Goal: Information Seeking & Learning: Learn about a topic

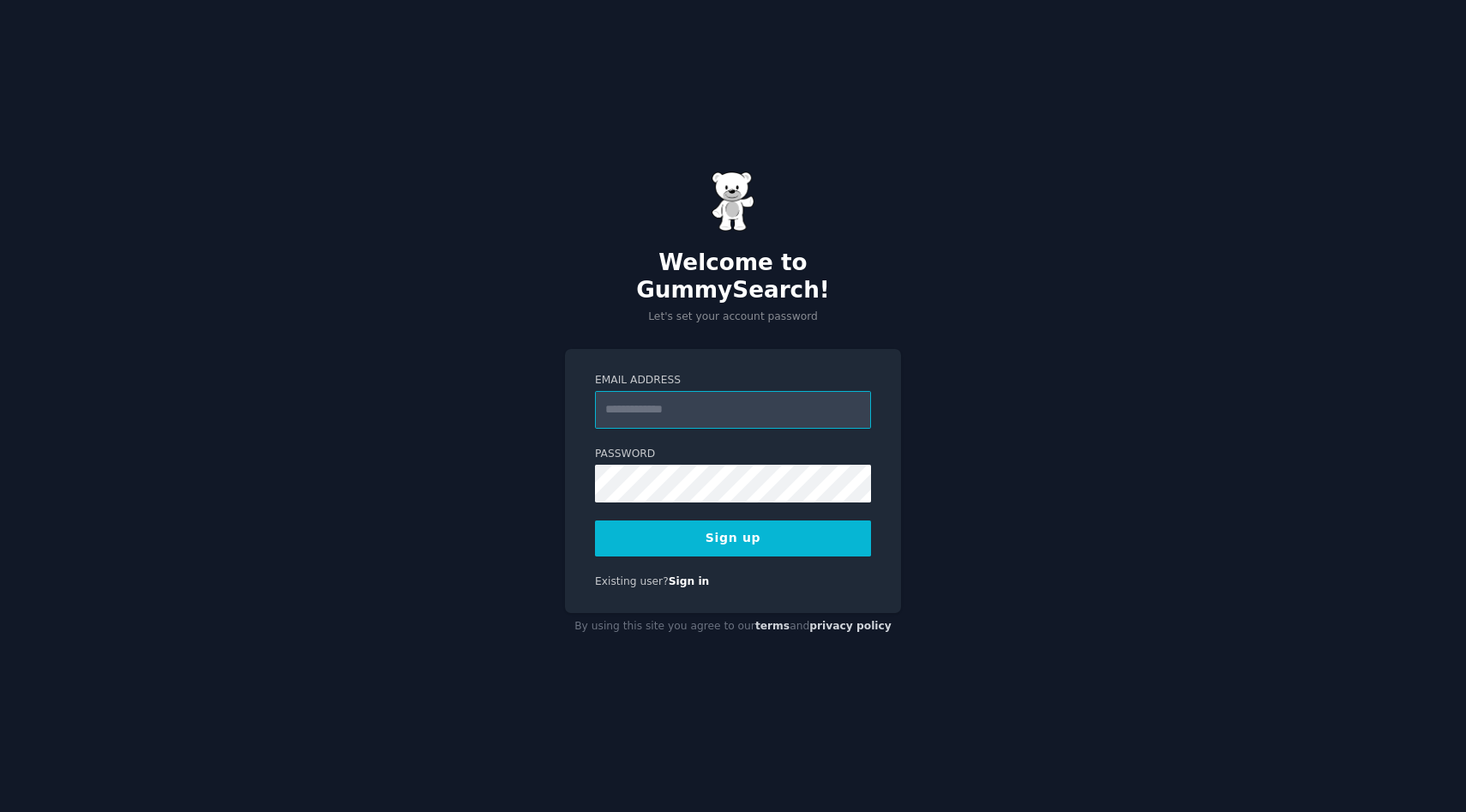
click at [737, 406] on input "Email Address" at bounding box center [733, 409] width 276 height 38
type input "**********"
click at [778, 531] on button "Sign up" at bounding box center [733, 538] width 276 height 36
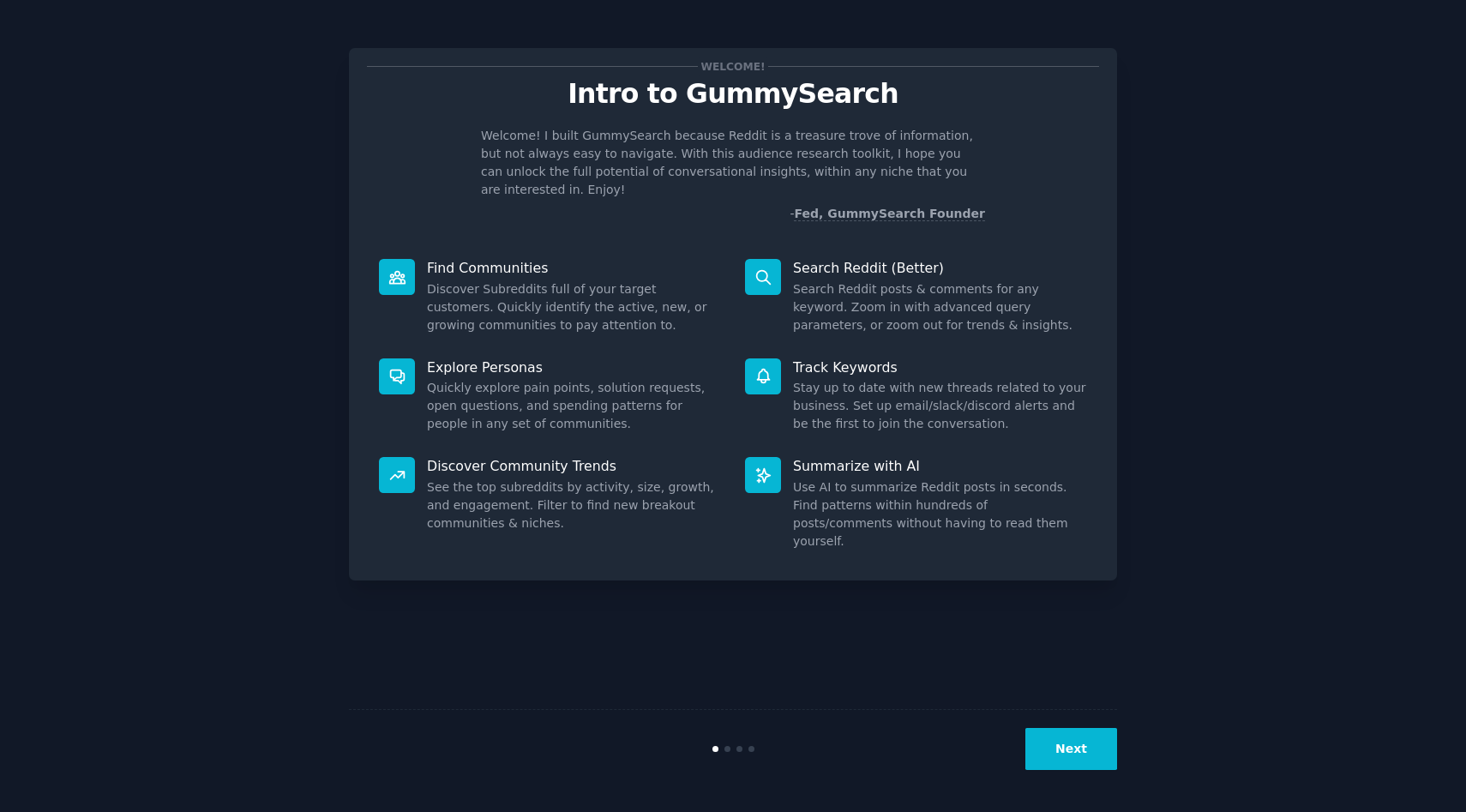
click at [1078, 764] on button "Next" at bounding box center [1072, 748] width 92 height 42
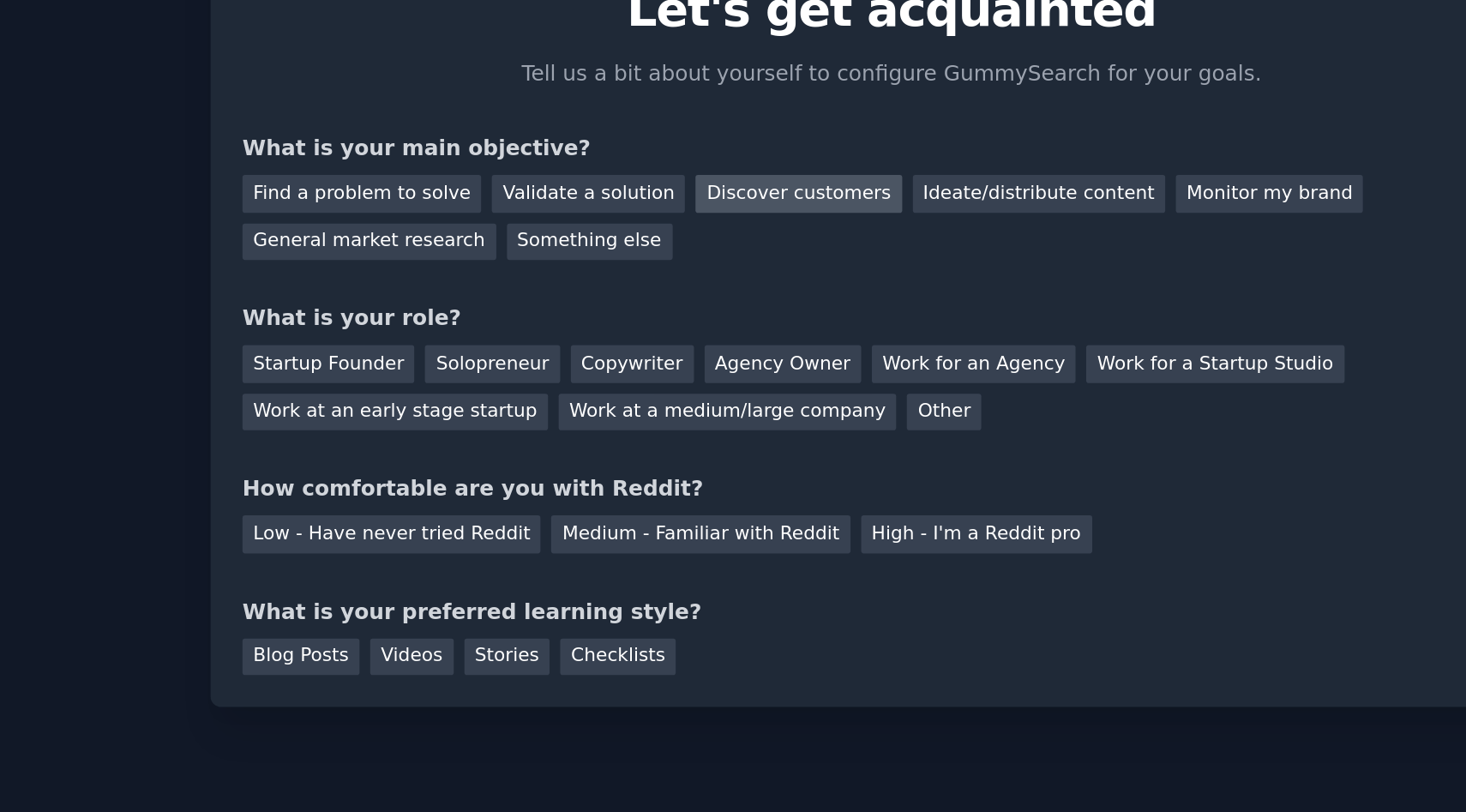
click at [672, 201] on div "Discover customers" at bounding box center [680, 198] width 115 height 22
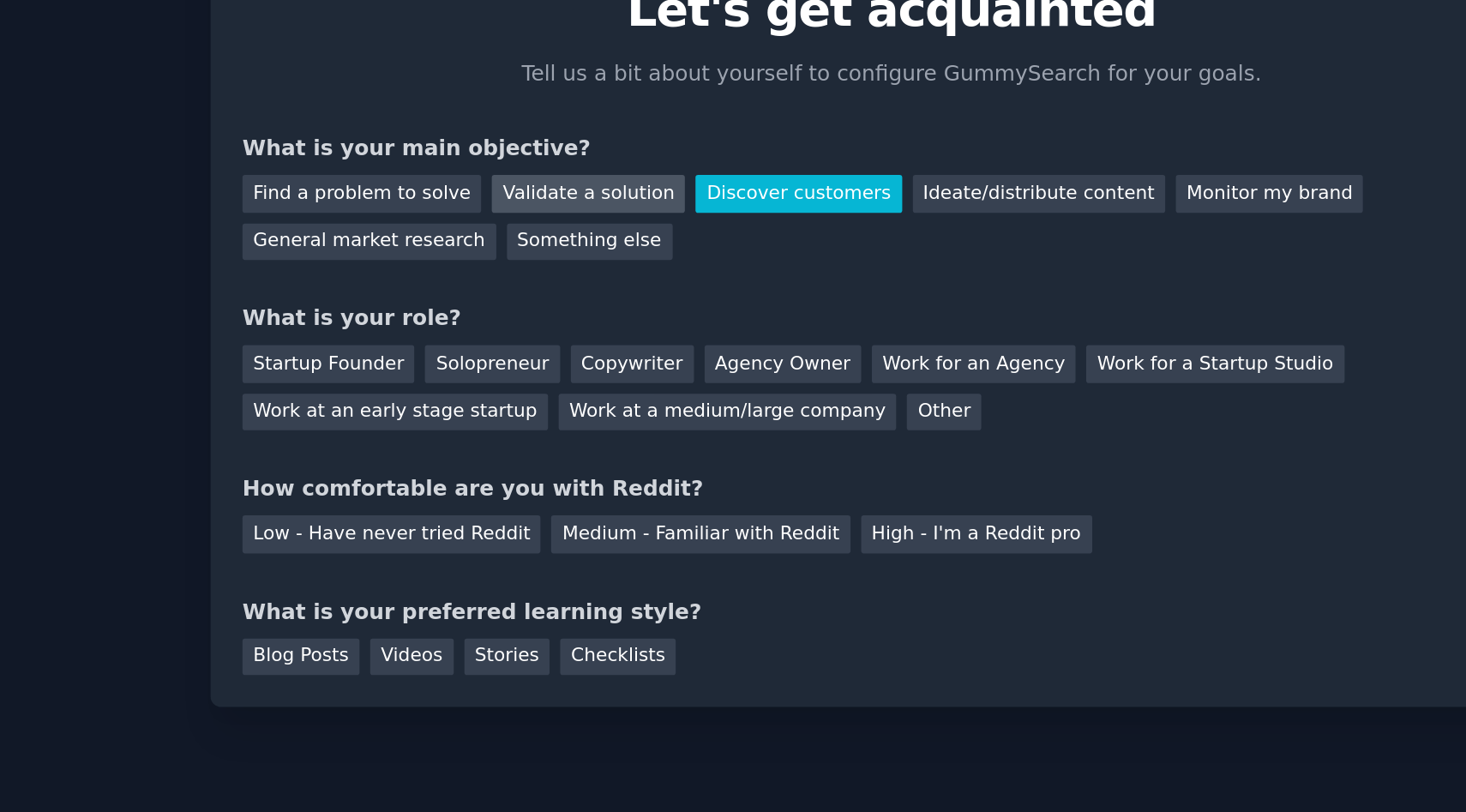
click at [573, 203] on div "Validate a solution" at bounding box center [562, 198] width 109 height 22
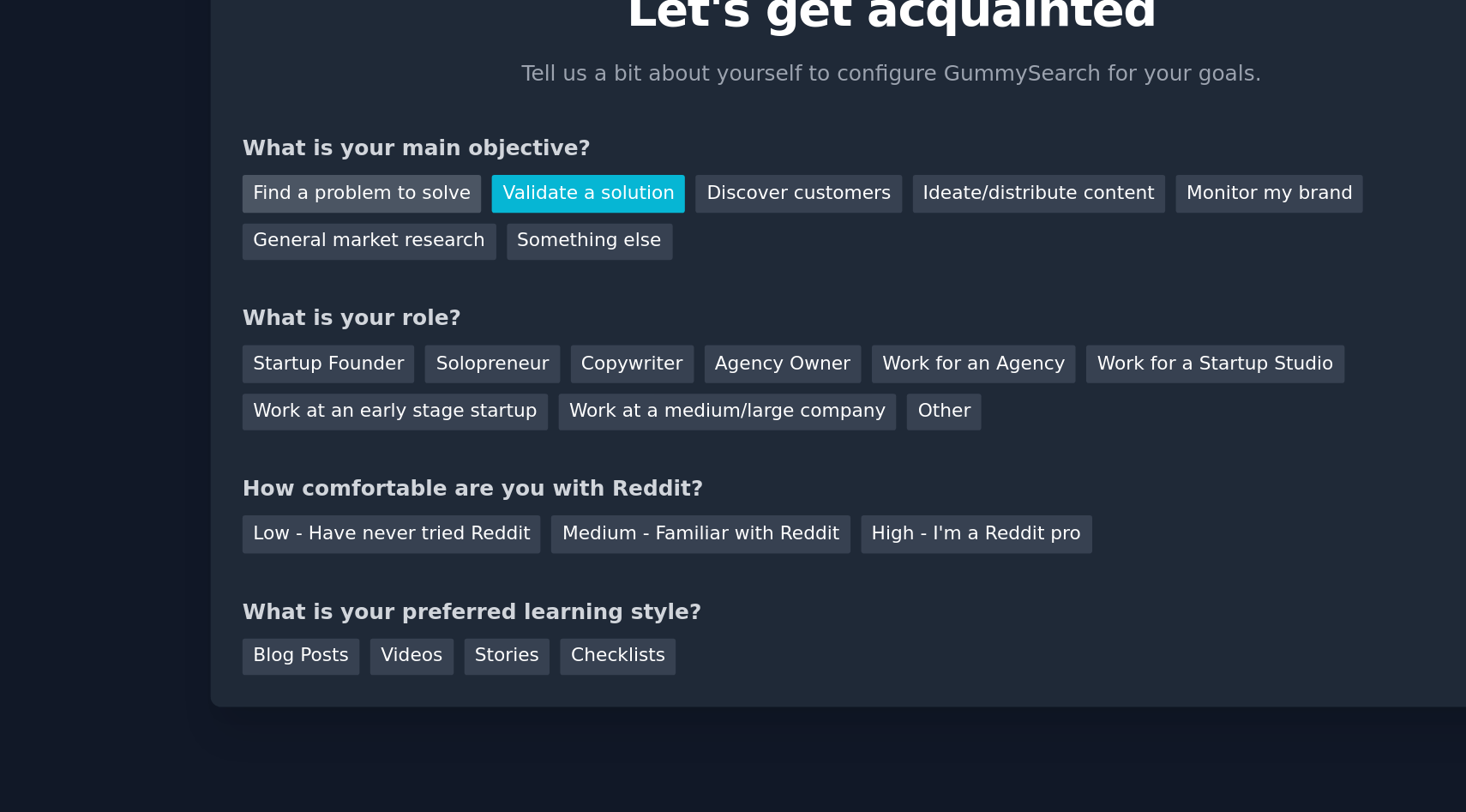
click at [453, 198] on div "Find a problem to solve" at bounding box center [435, 198] width 135 height 22
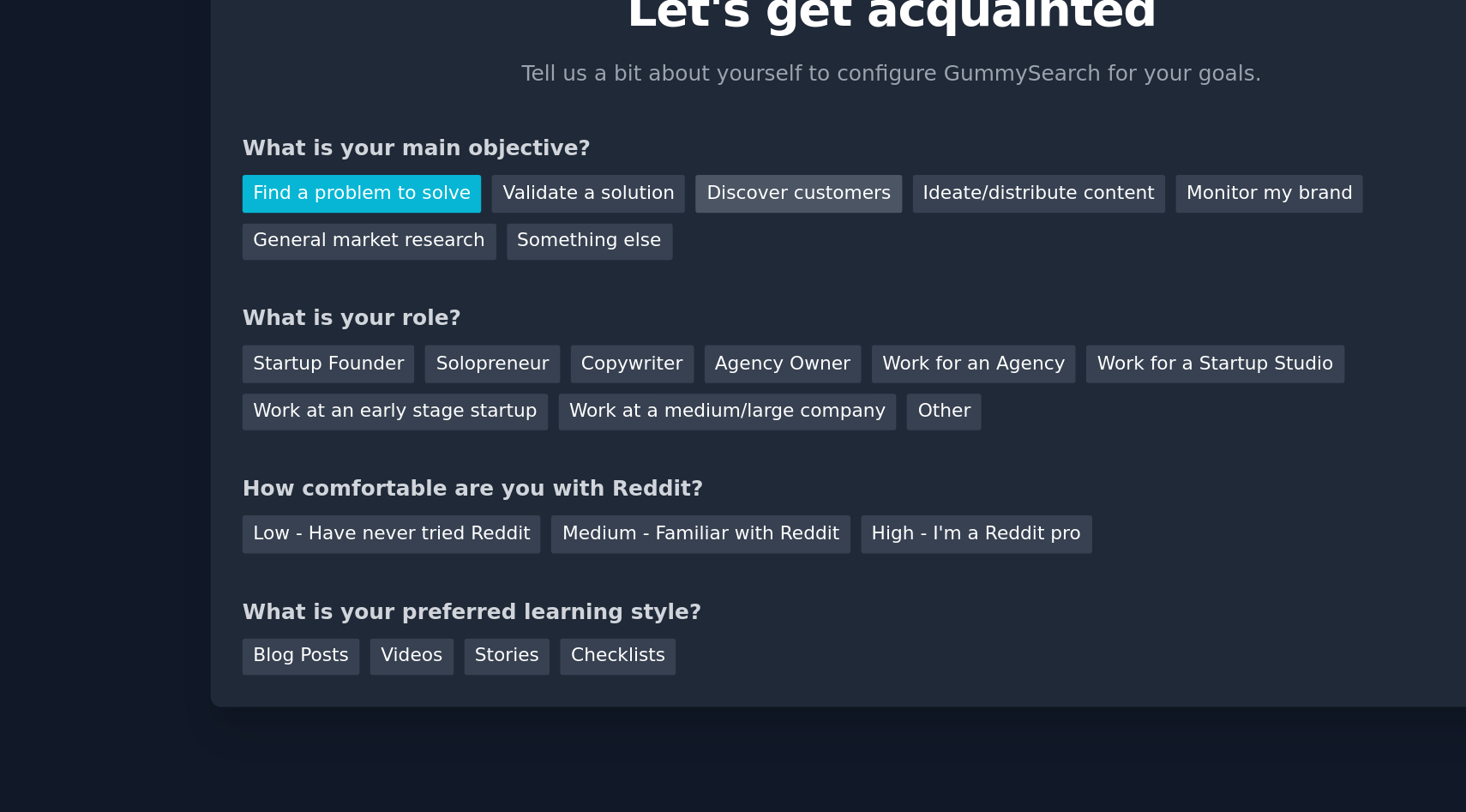
click at [639, 198] on div "Discover customers" at bounding box center [680, 198] width 115 height 22
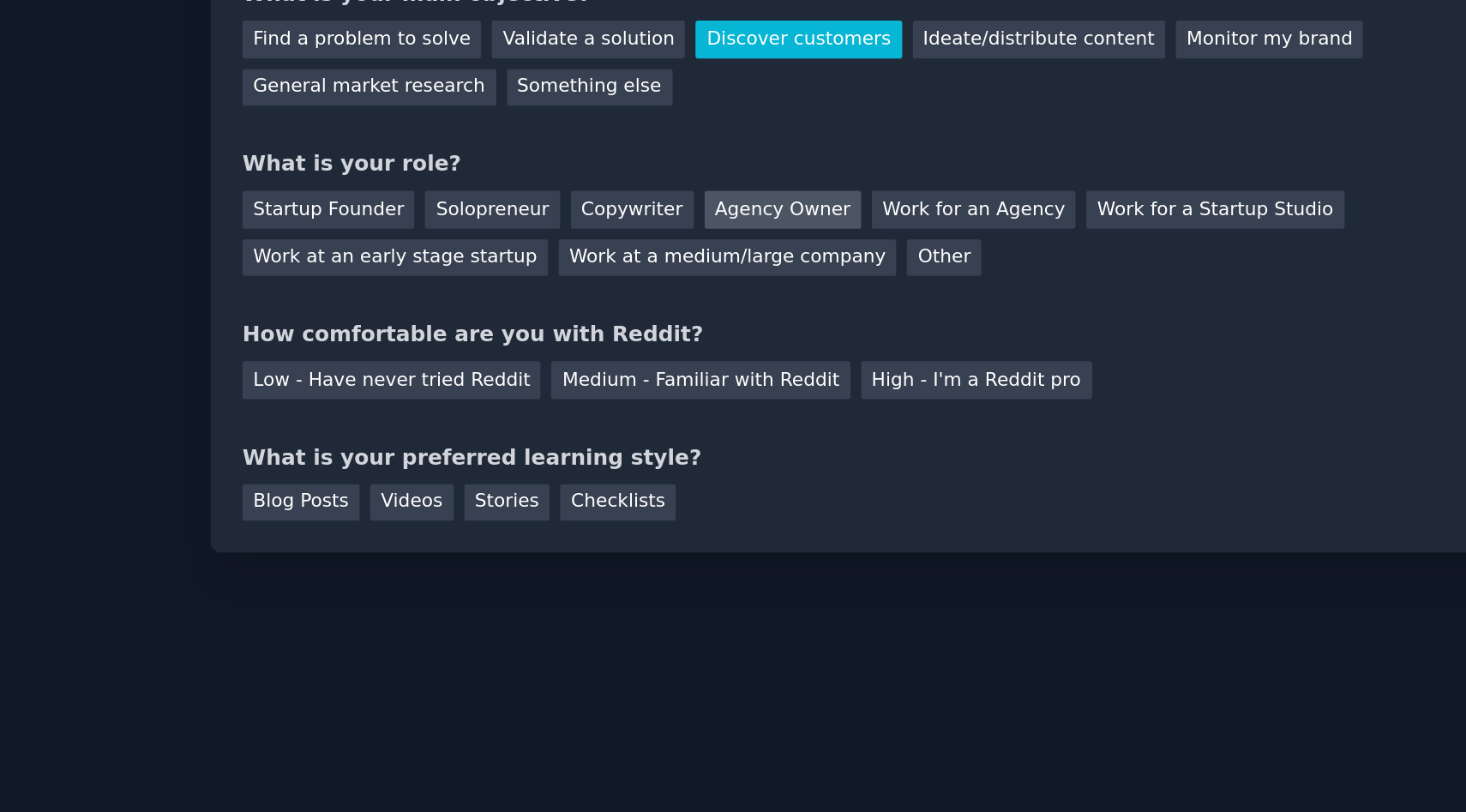
click at [661, 292] on div "Agency Owner" at bounding box center [671, 293] width 88 height 22
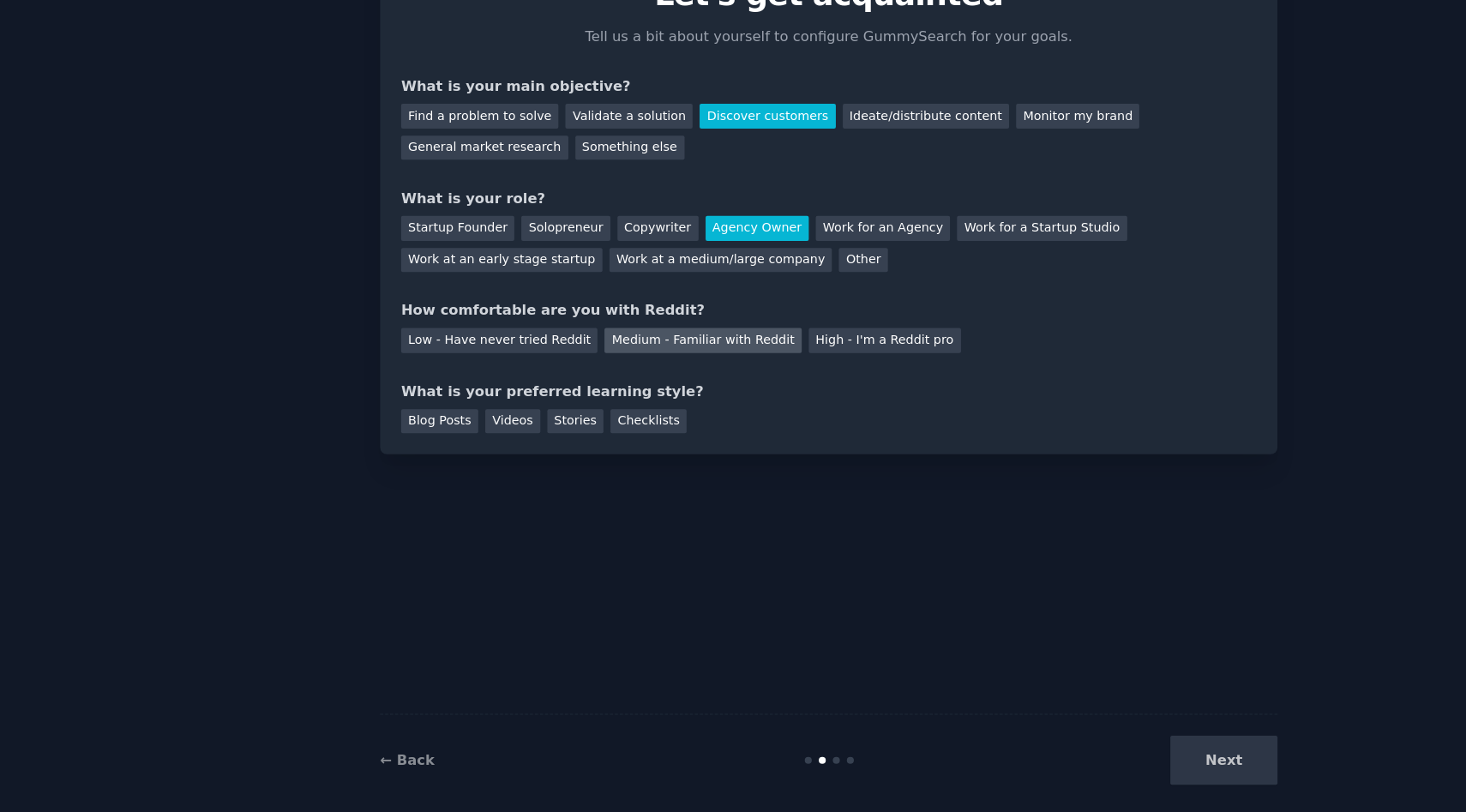
click at [647, 390] on div "Medium - Familiar with Reddit" at bounding box center [625, 389] width 168 height 22
click at [477, 460] on div "Videos" at bounding box center [463, 459] width 47 height 22
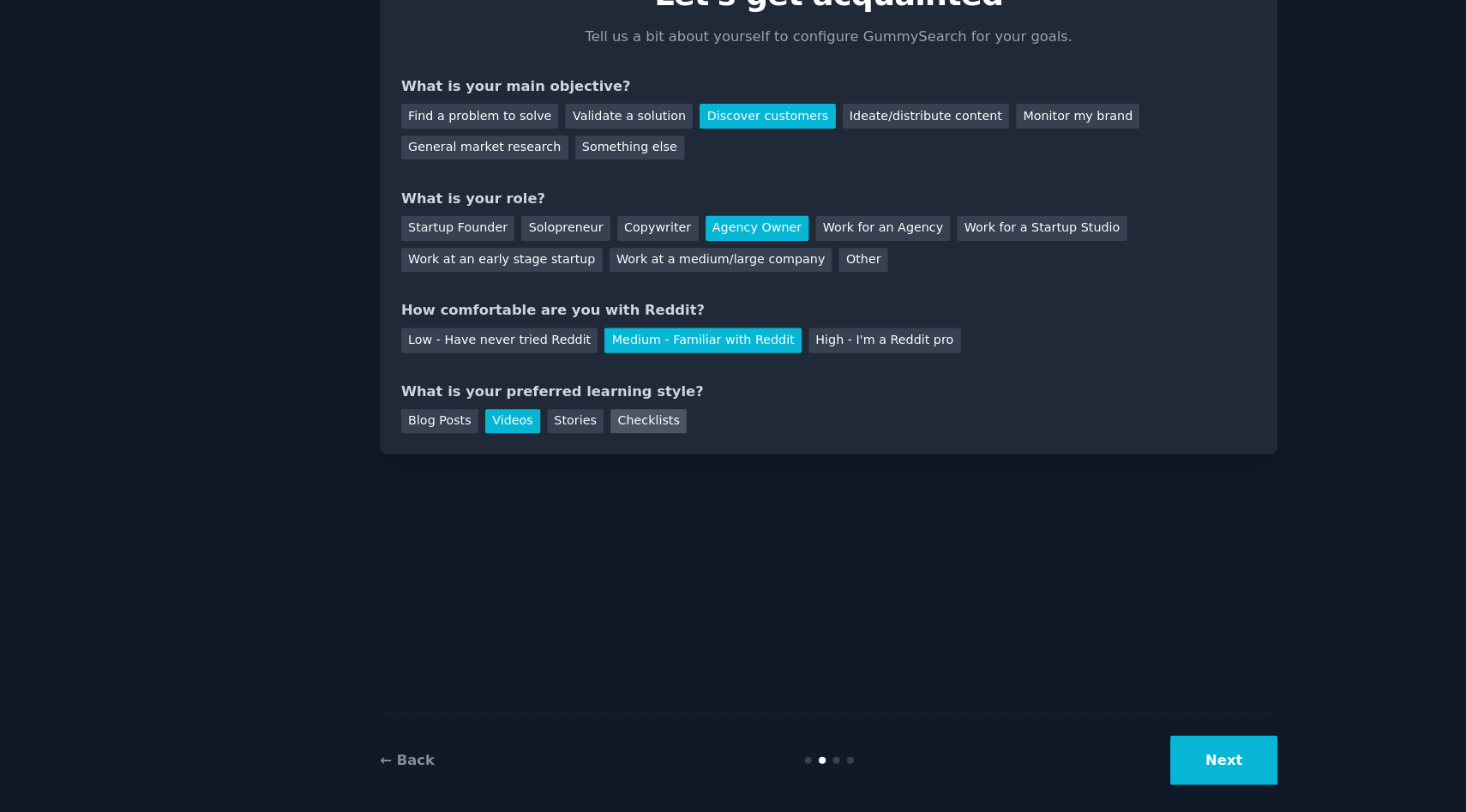
click at [580, 460] on div "Checklists" at bounding box center [578, 459] width 66 height 22
click at [464, 459] on div "Videos" at bounding box center [463, 459] width 47 height 22
click at [1077, 749] on button "Next" at bounding box center [1072, 748] width 92 height 42
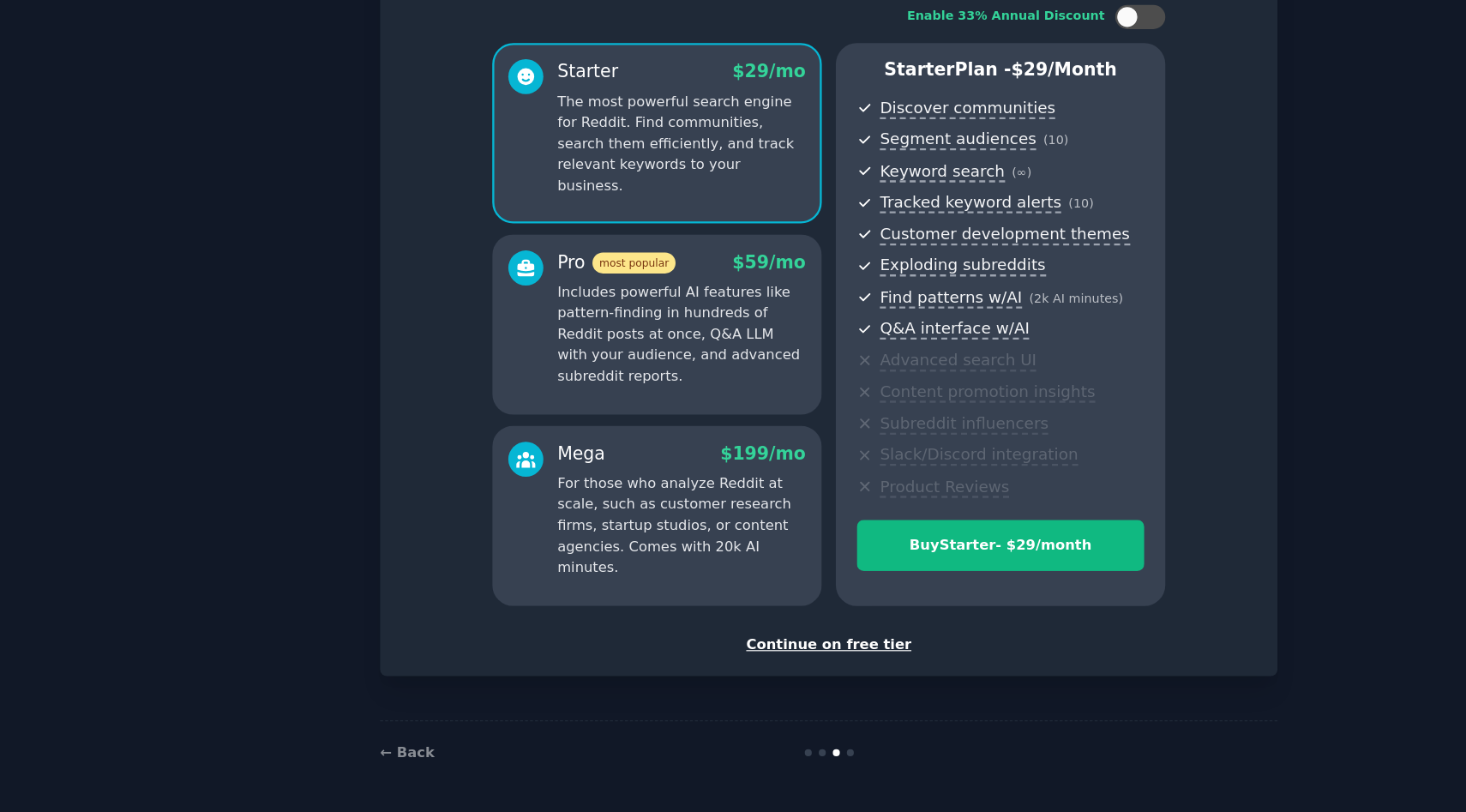
click at [739, 670] on div "Continue on free tier" at bounding box center [733, 668] width 732 height 18
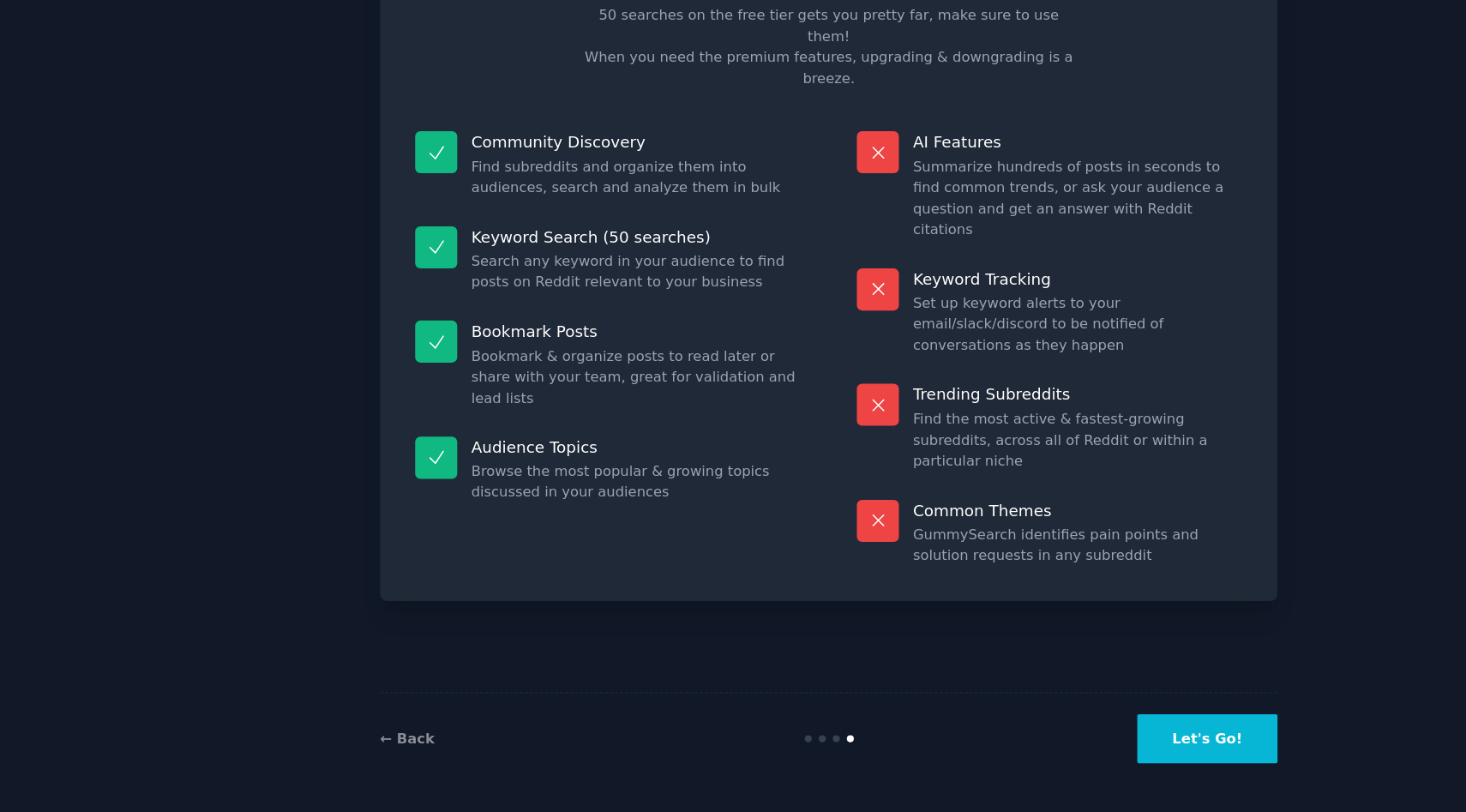
click at [1087, 766] on button "Let's Go!" at bounding box center [1057, 748] width 120 height 42
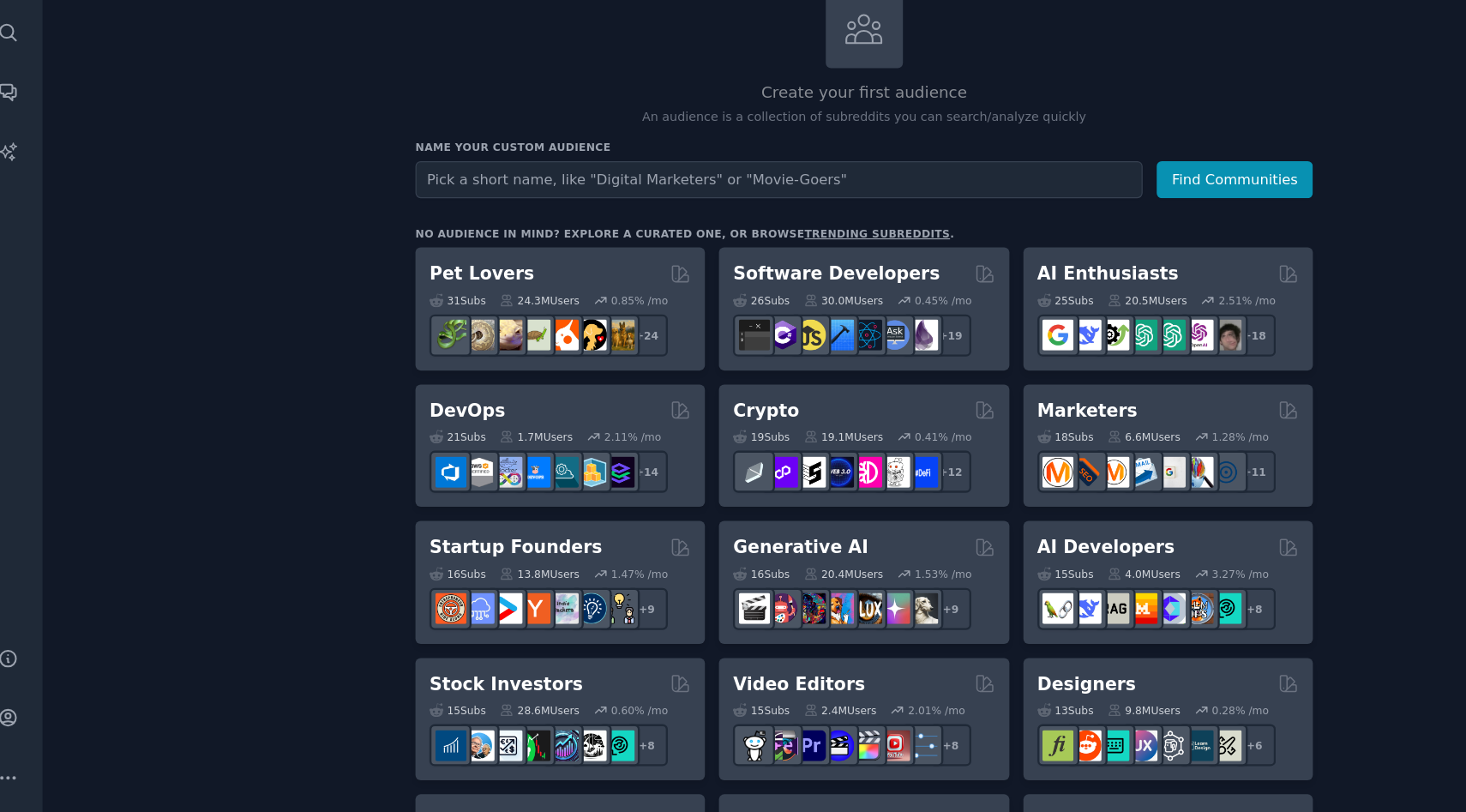
click at [646, 283] on input "text" at bounding box center [690, 270] width 622 height 31
type input "ppc marketers"
click at [1094, 273] on button "Find Communities" at bounding box center [1080, 270] width 134 height 31
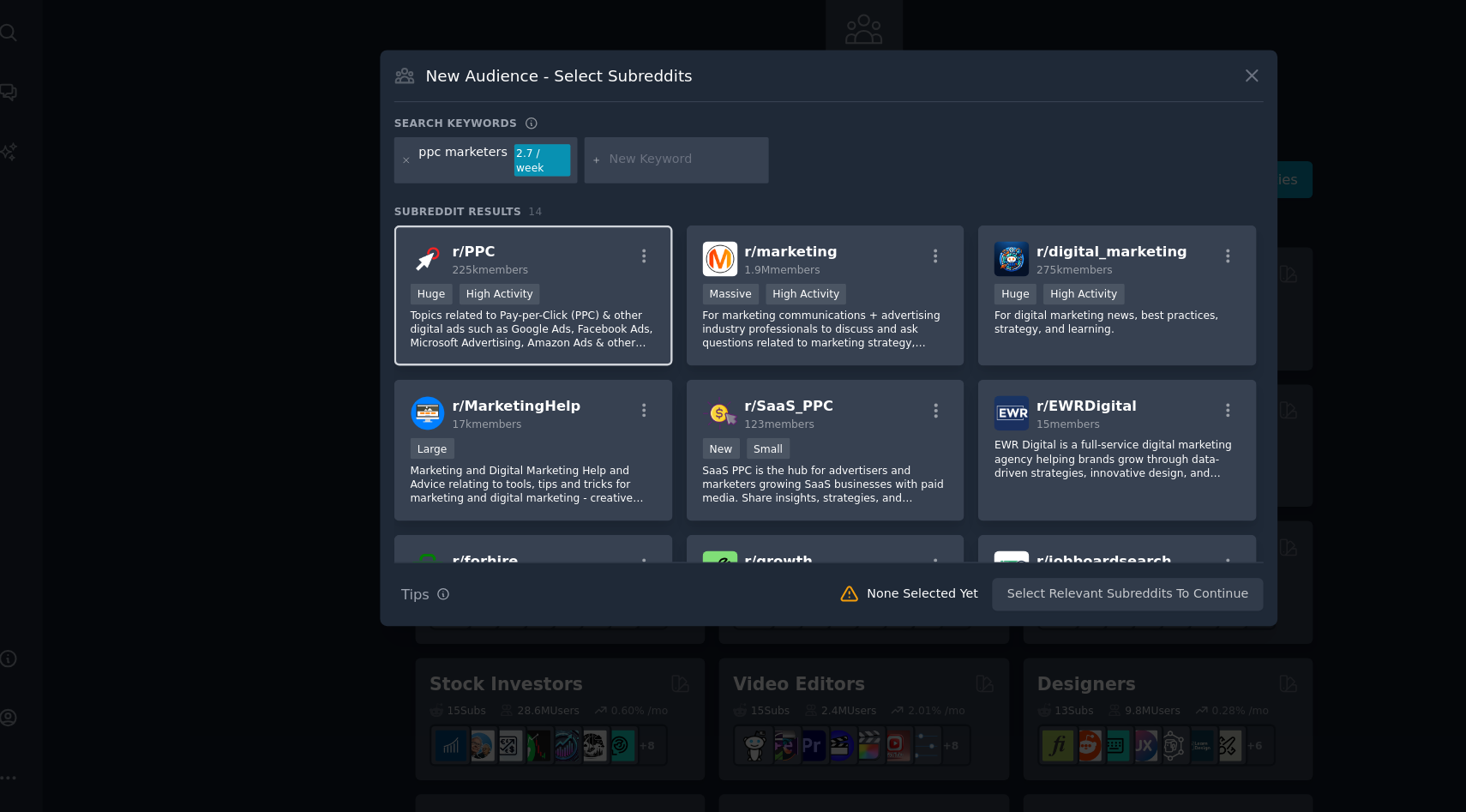
click at [495, 335] on div "r/ PPC 225k members" at bounding box center [481, 338] width 211 height 30
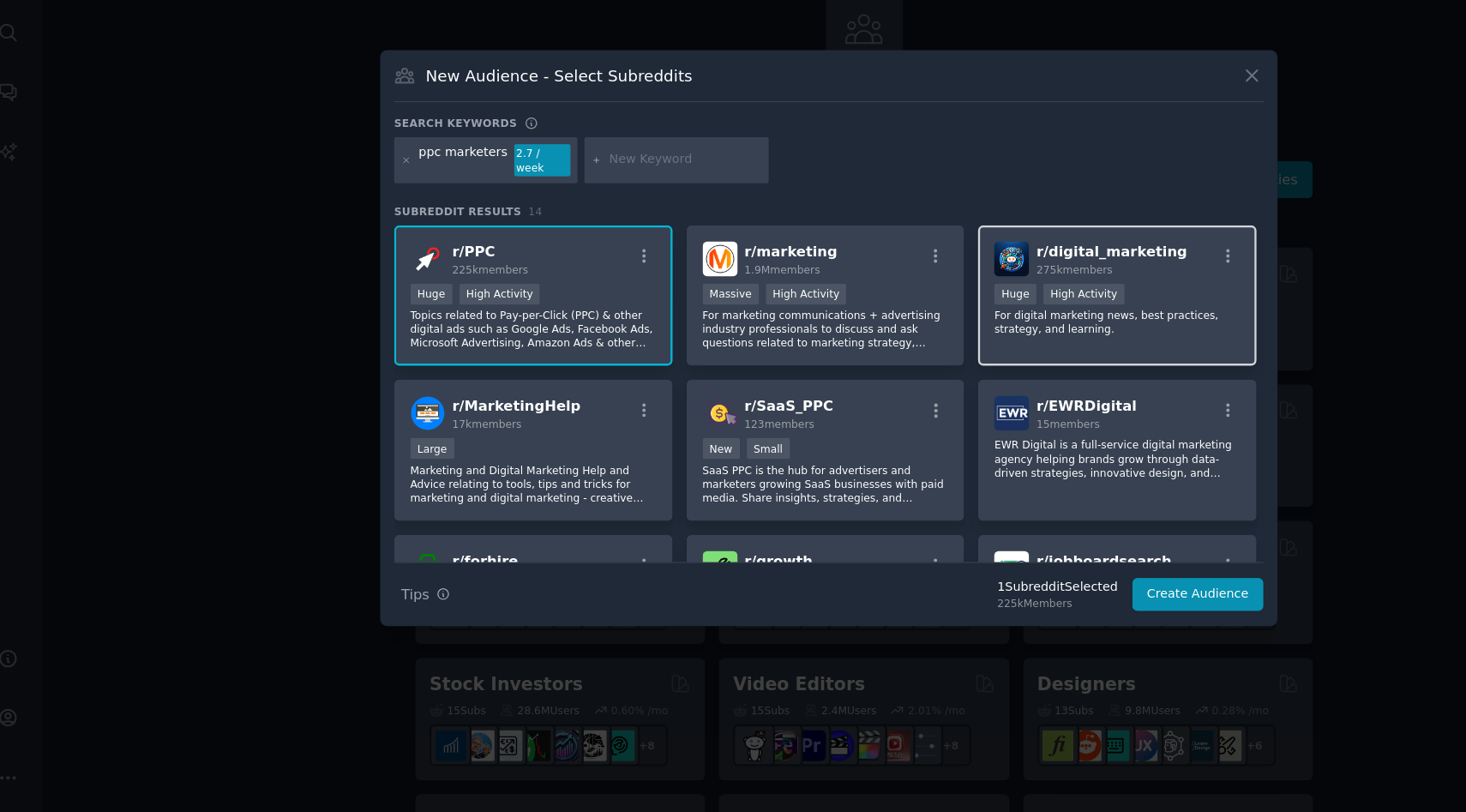
click at [917, 409] on div "r/ digital_marketing 275k members Huge High Activity For digital marketing news…" at bounding box center [981, 370] width 239 height 121
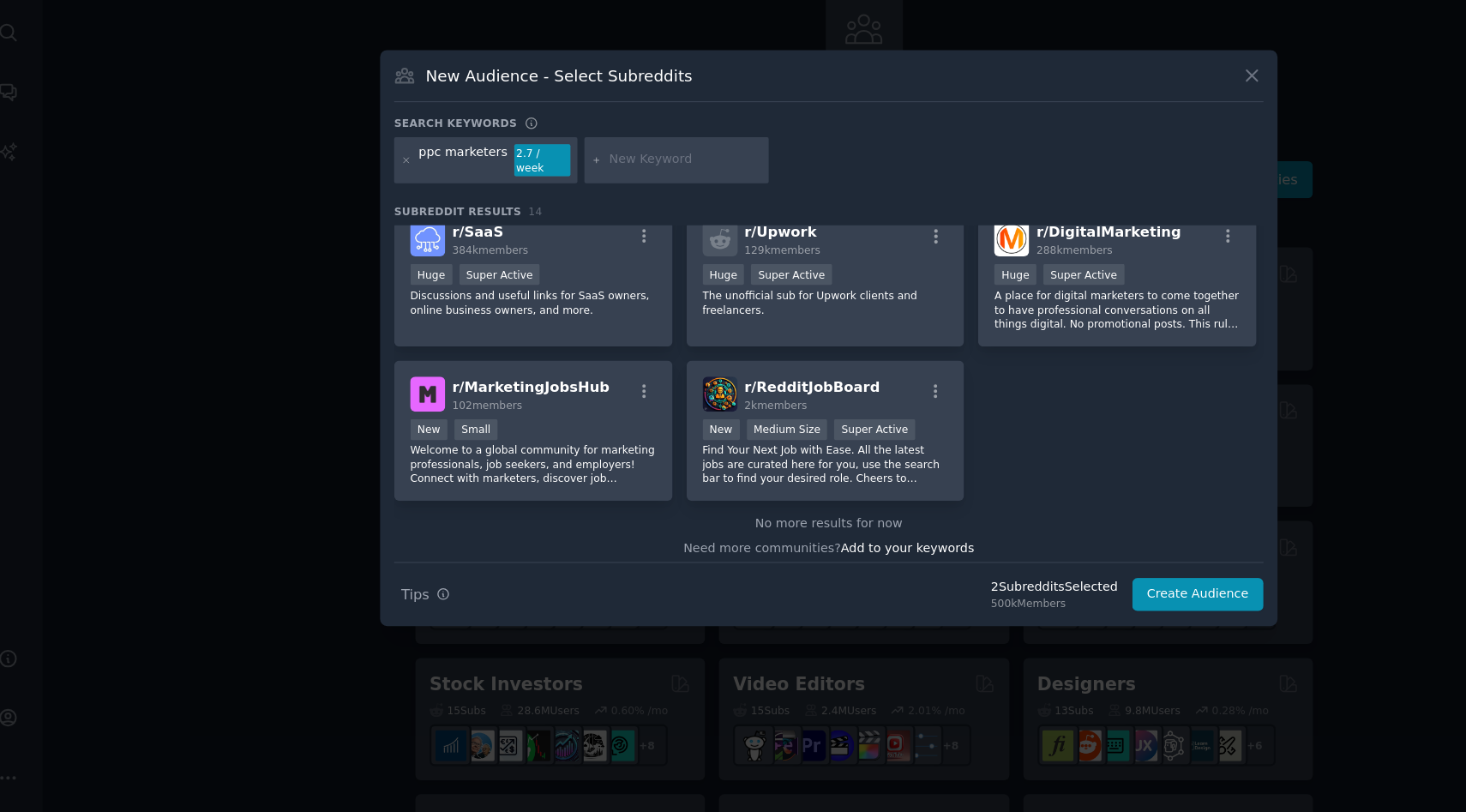
scroll to position [422, 0]
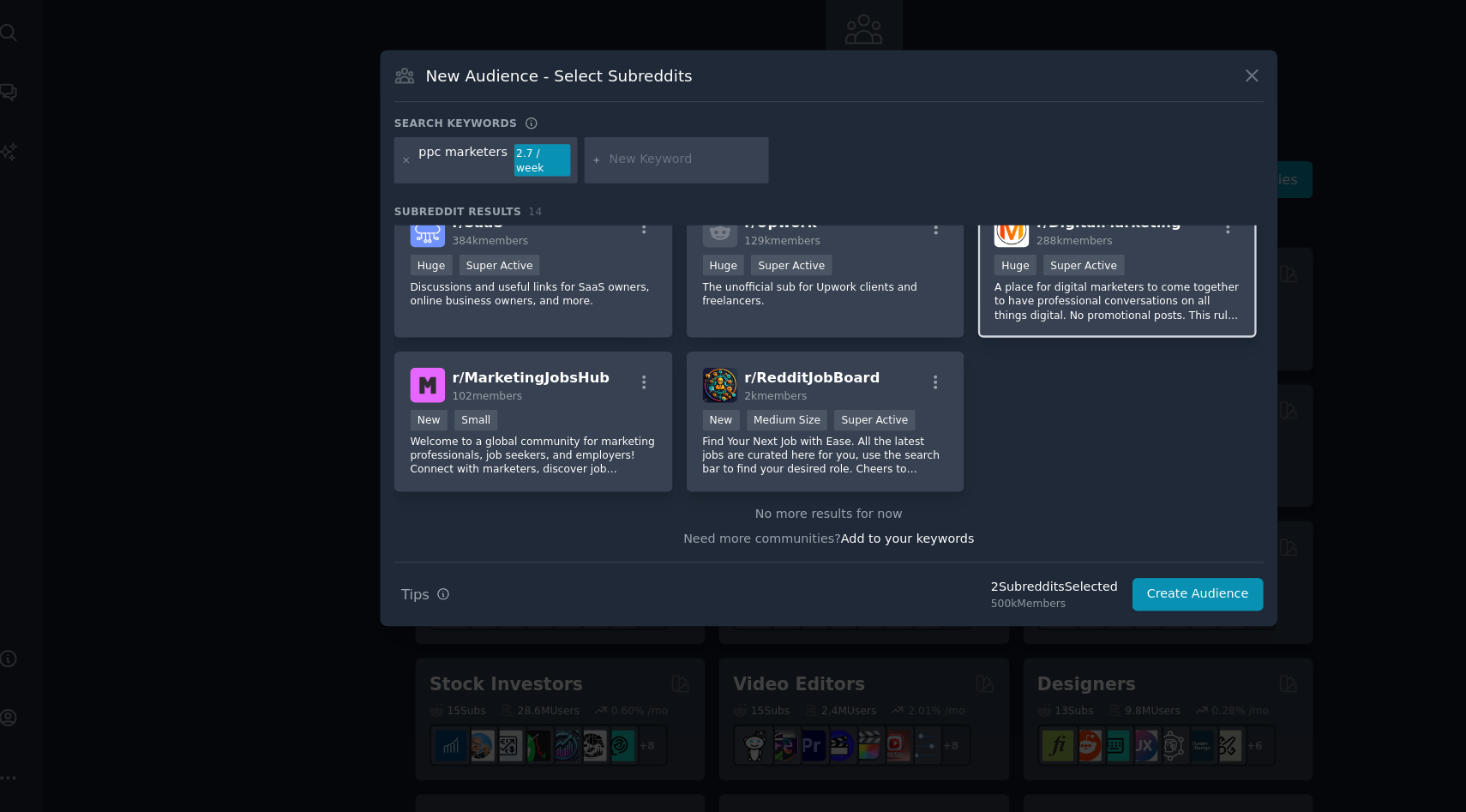
click at [1019, 376] on p "A place for digital marketers to come together to have professional conversatio…" at bounding box center [981, 374] width 211 height 36
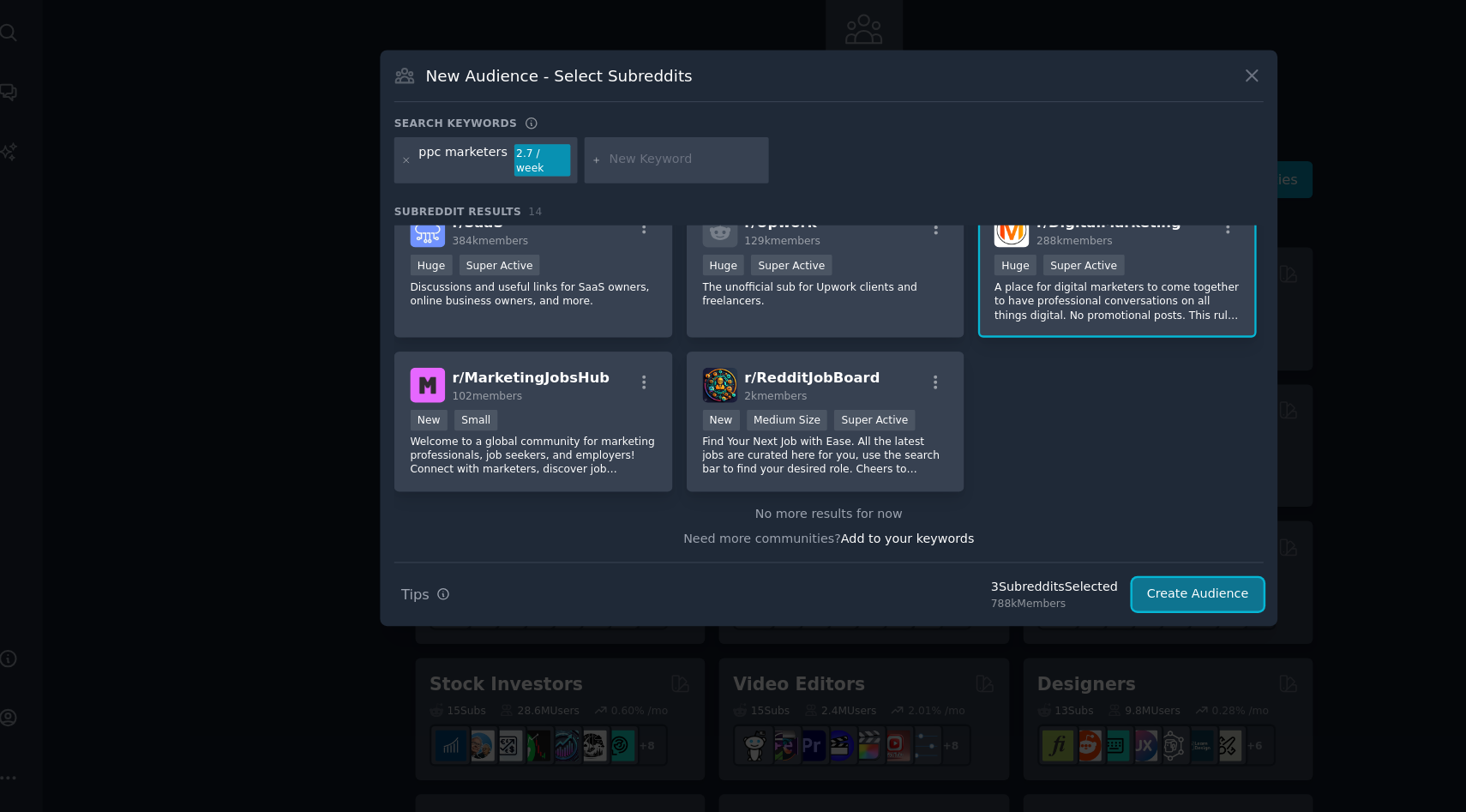
click at [1040, 622] on button "Create Audience" at bounding box center [1050, 626] width 114 height 29
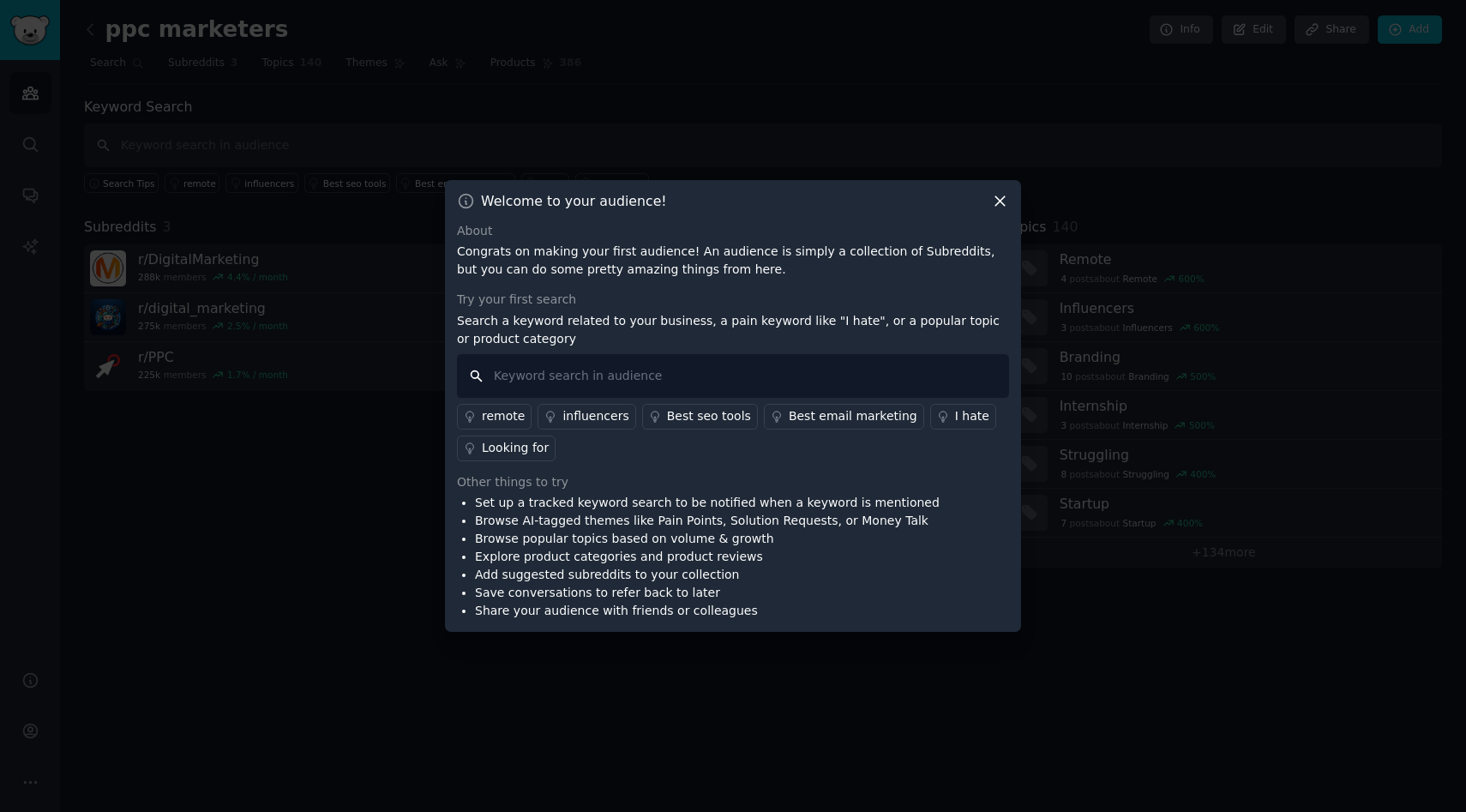
click at [575, 363] on input "text" at bounding box center [733, 376] width 552 height 44
type input "landing page"
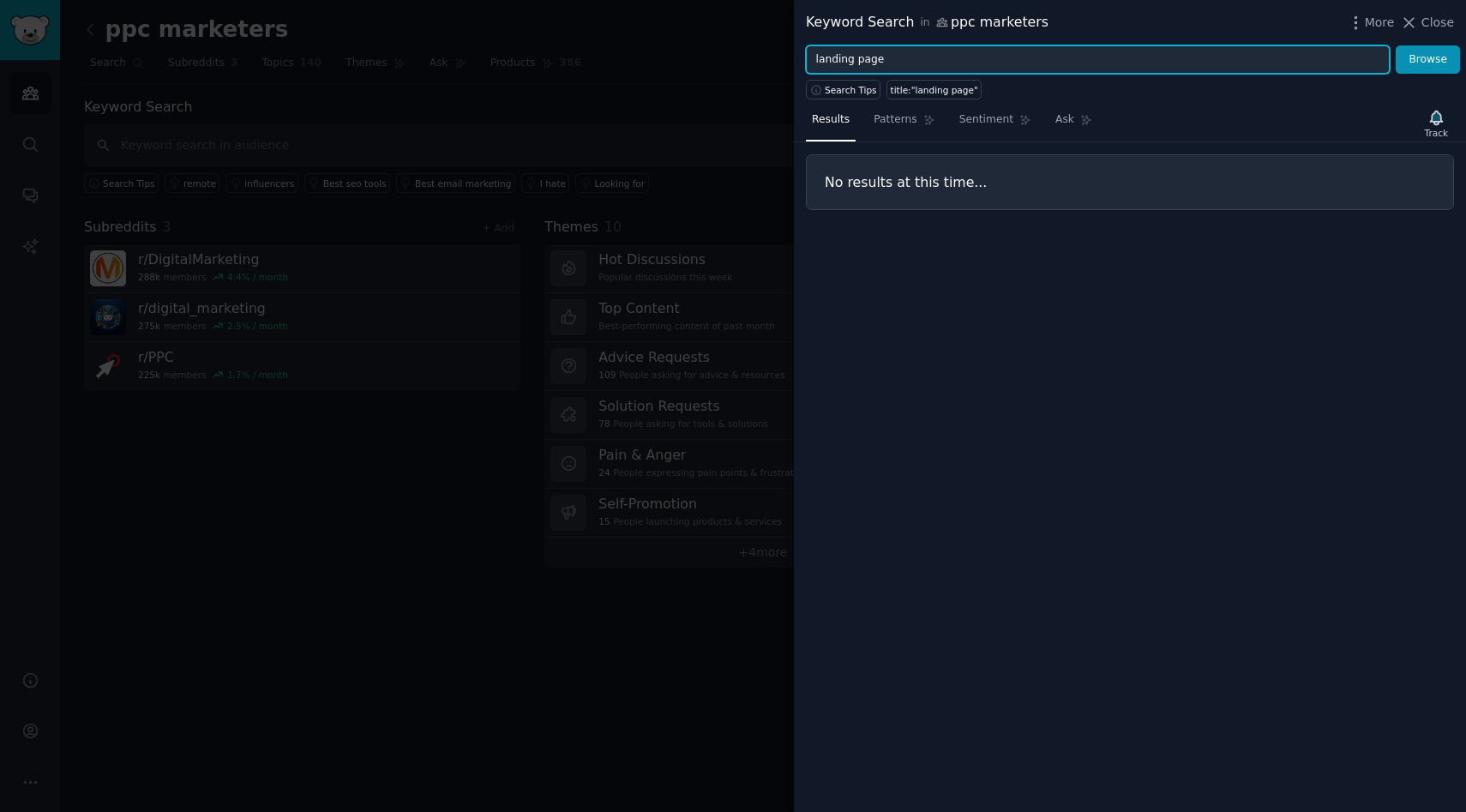
click at [925, 64] on input "landing page" at bounding box center [1098, 60] width 584 height 29
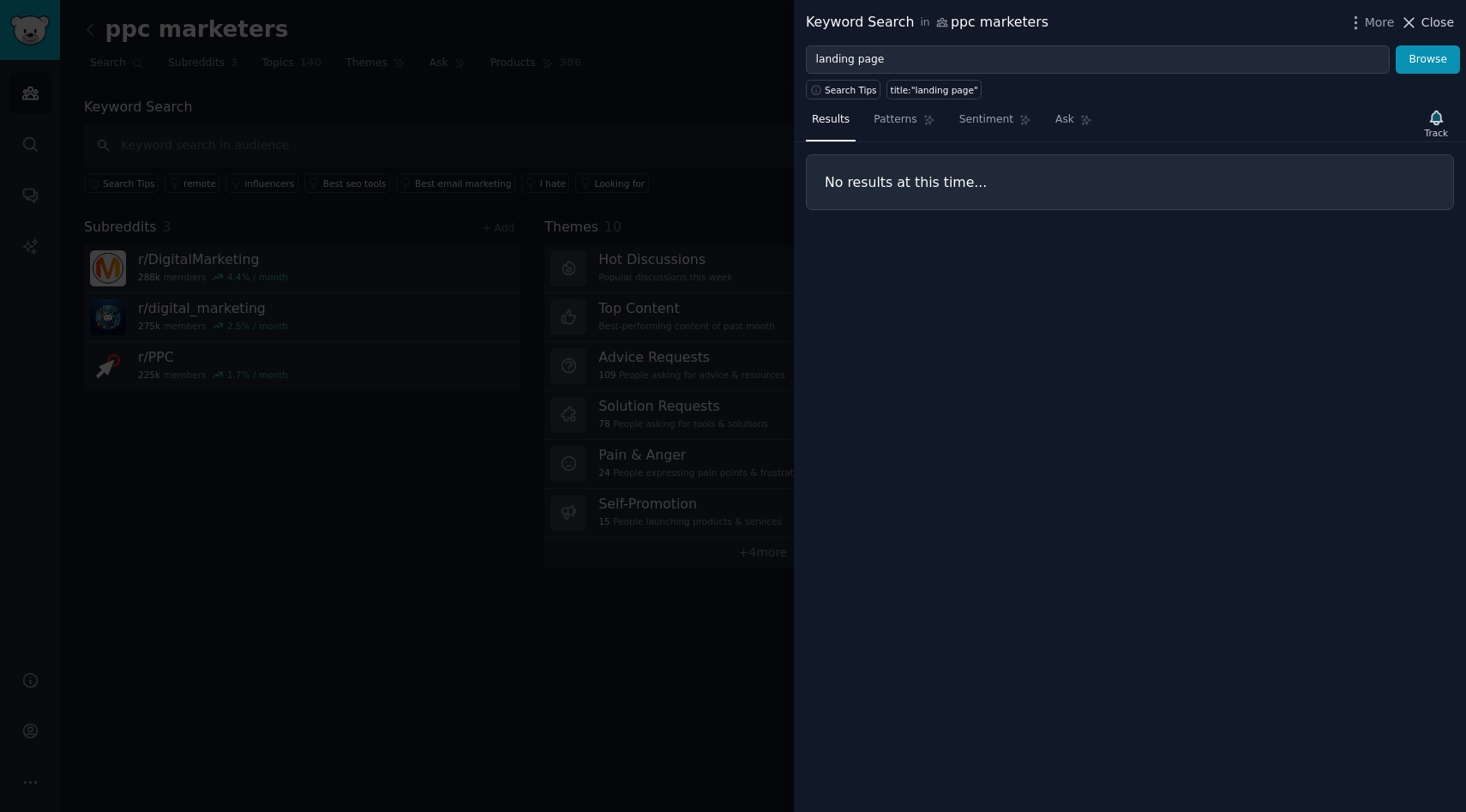
click at [1413, 23] on icon at bounding box center [1409, 23] width 18 height 18
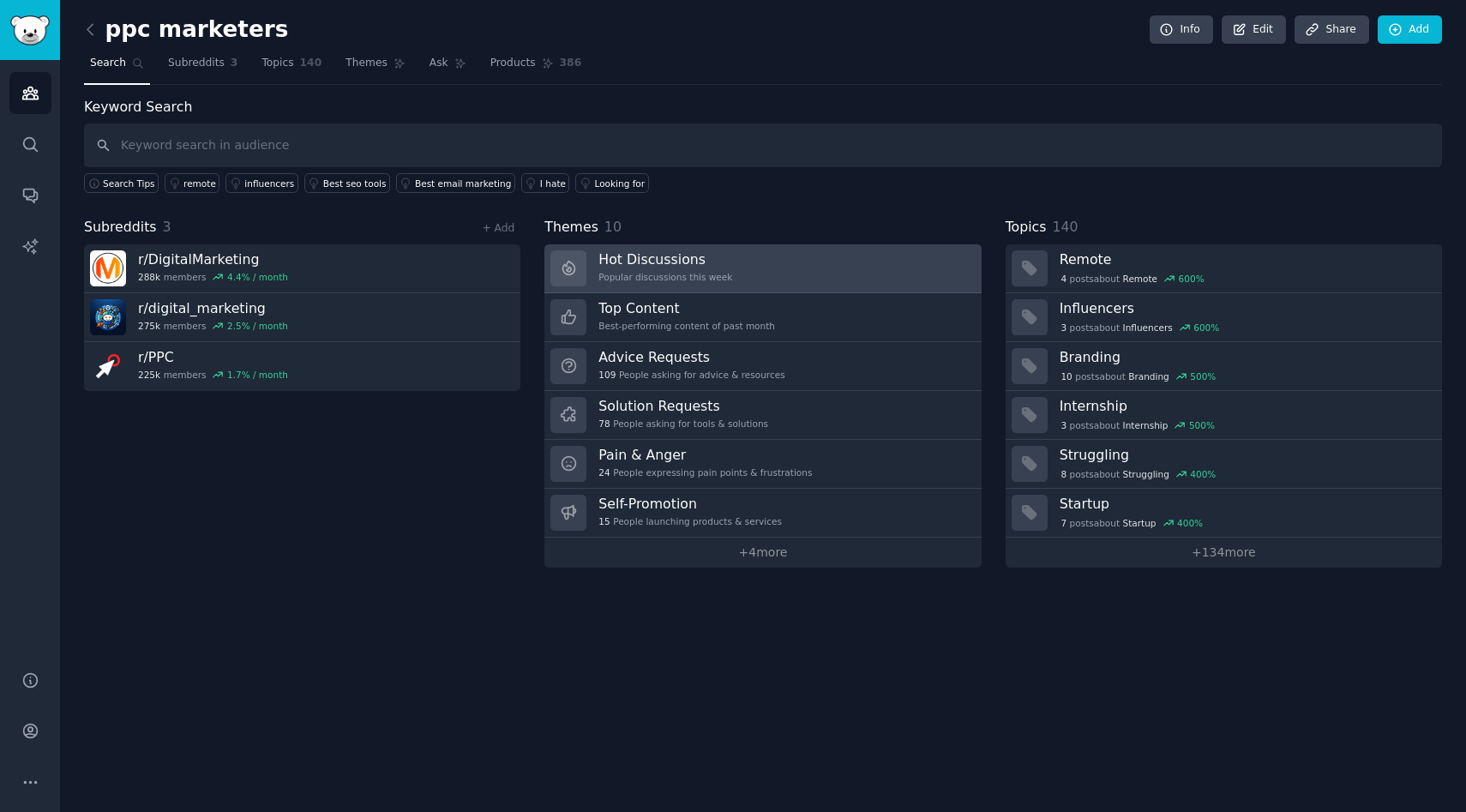
click at [799, 252] on link "Hot Discussions Popular discussions this week" at bounding box center [762, 269] width 436 height 49
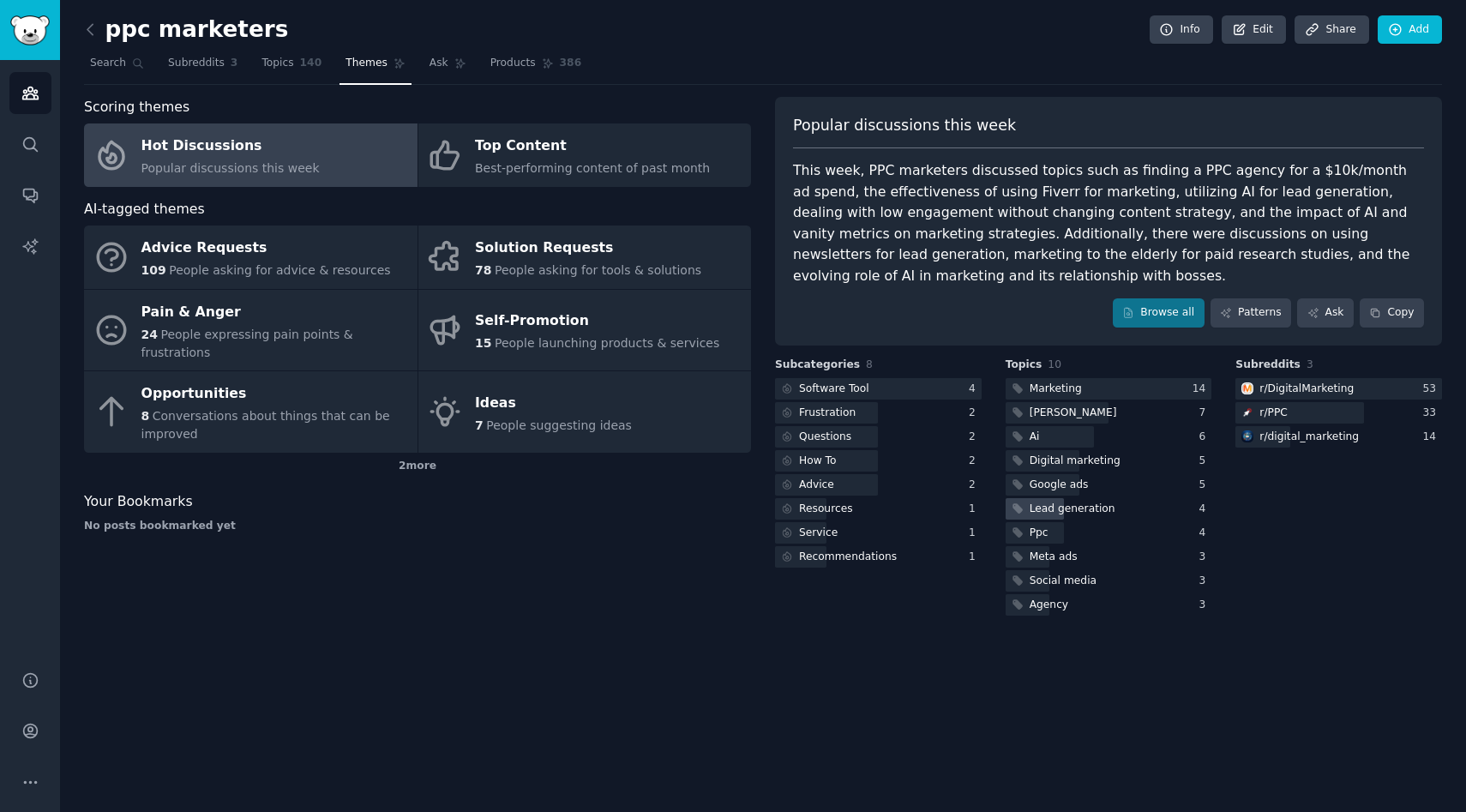
click at [1074, 504] on div "Lead generation" at bounding box center [1073, 510] width 86 height 16
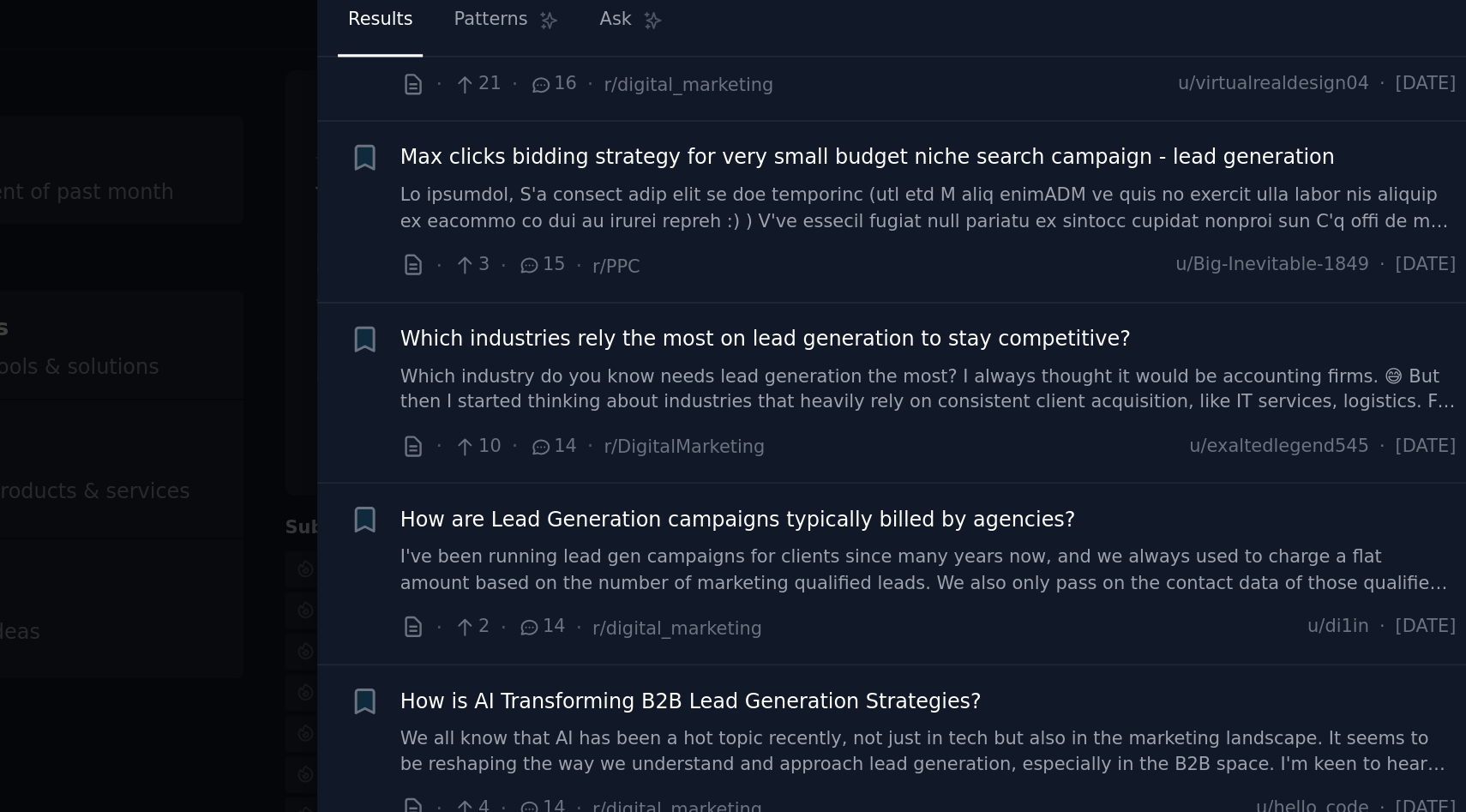
scroll to position [2366, 0]
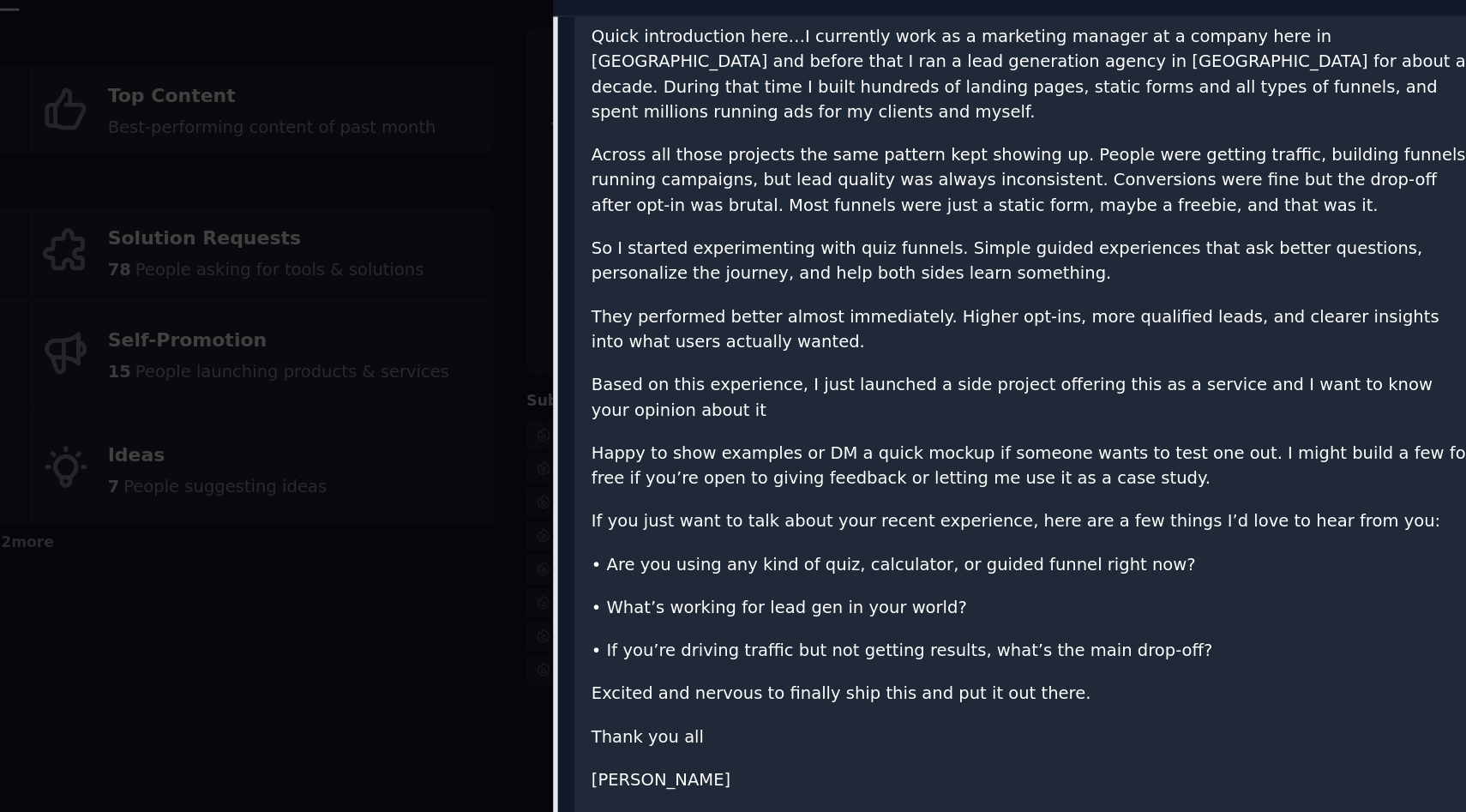
scroll to position [213, 0]
click at [1354, 202] on p "Across all those projects the same pattern kept showing up. People were getting…" at bounding box center [1137, 204] width 633 height 54
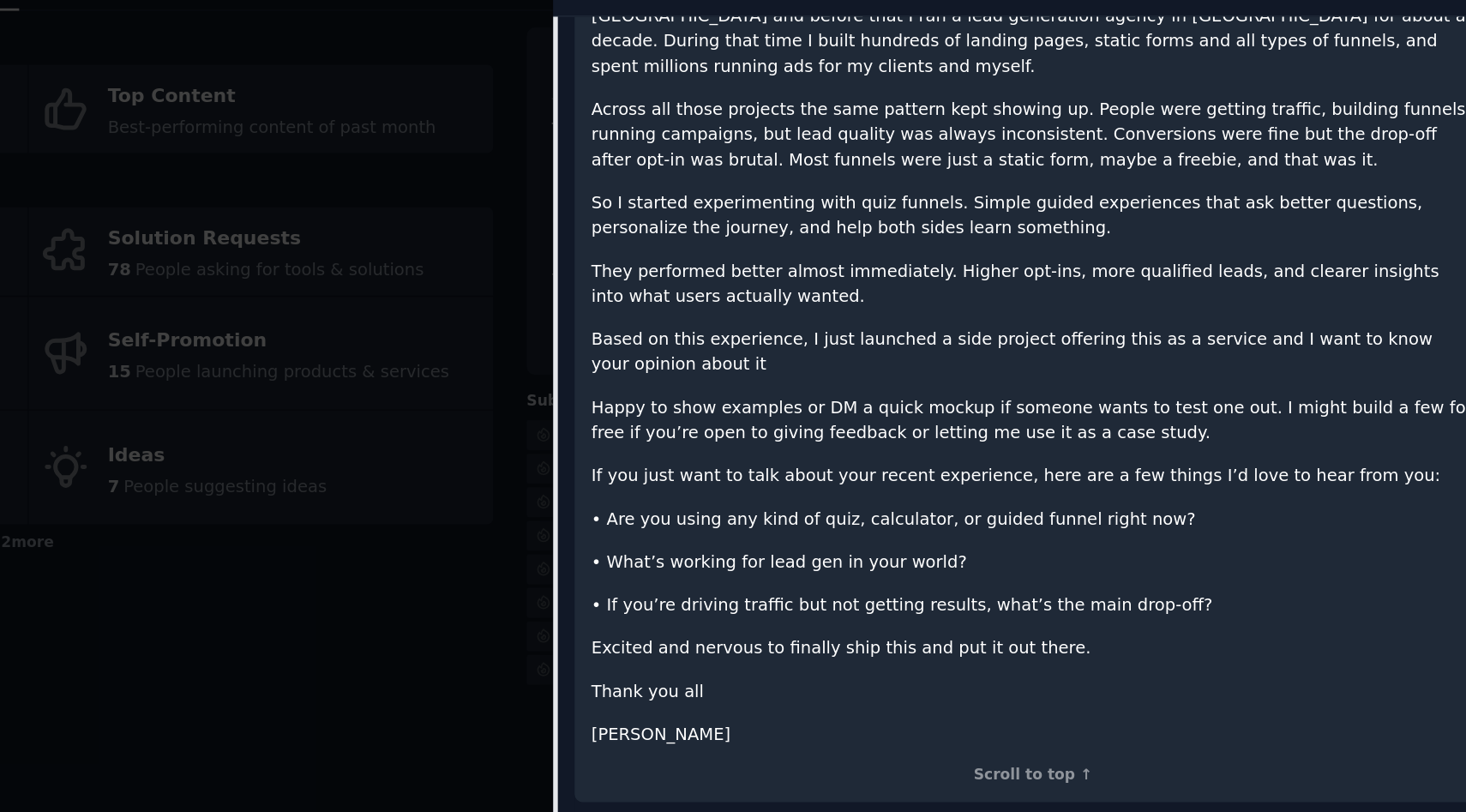
scroll to position [249, 0]
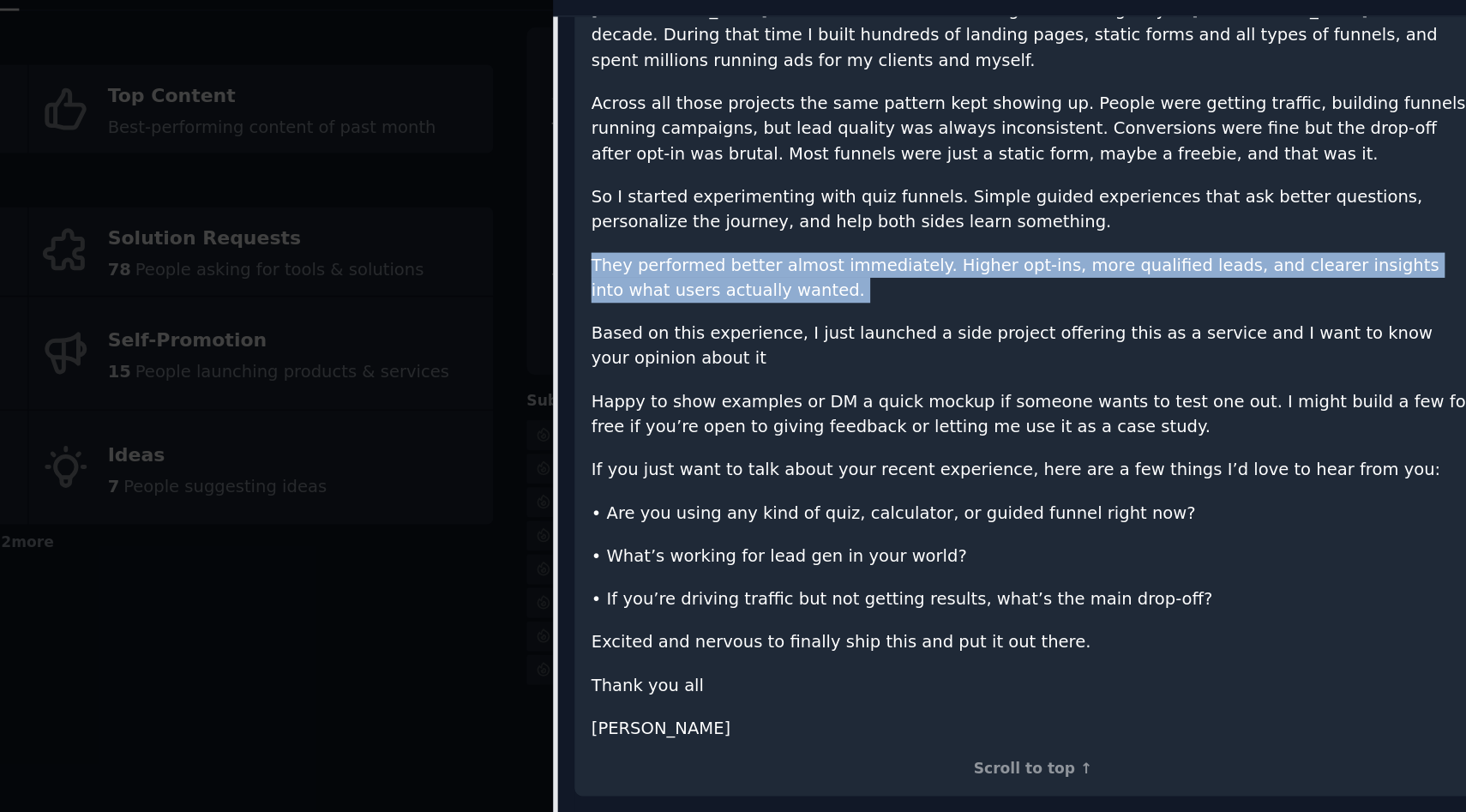
drag, startPoint x: 1284, startPoint y: 219, endPoint x: 1256, endPoint y: 276, distance: 63.5
click at [1256, 276] on div "Quick introduction here…I currently work as a marketing manager at a company he…" at bounding box center [1137, 333] width 633 height 550
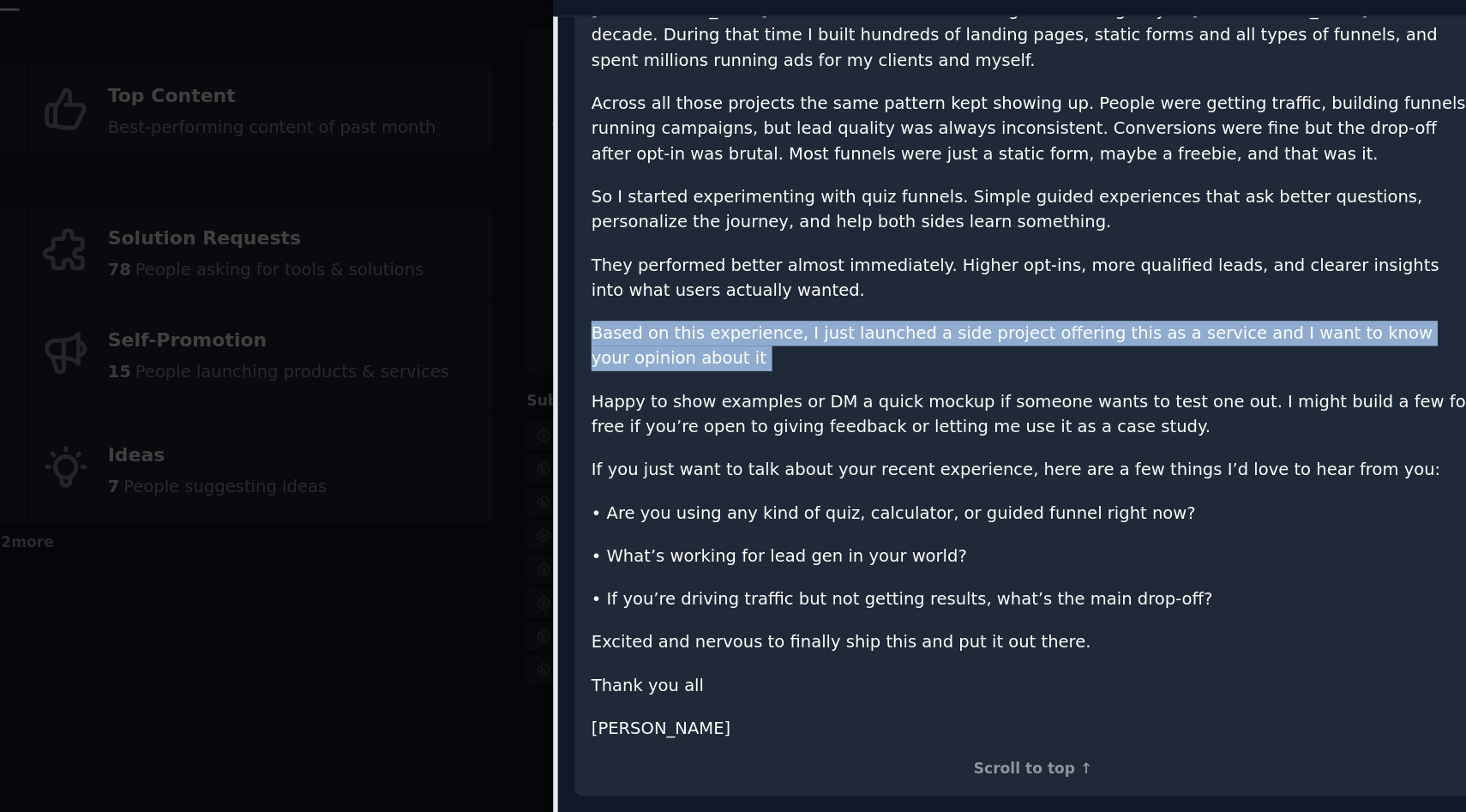
drag, startPoint x: 1256, startPoint y: 276, endPoint x: 1247, endPoint y: 312, distance: 37.1
click at [1247, 312] on div "Quick introduction here…I currently work as a marketing manager at a company he…" at bounding box center [1137, 333] width 633 height 550
click at [1247, 312] on p "Based on this experience, I just launched a side project offering this as a ser…" at bounding box center [1137, 325] width 633 height 36
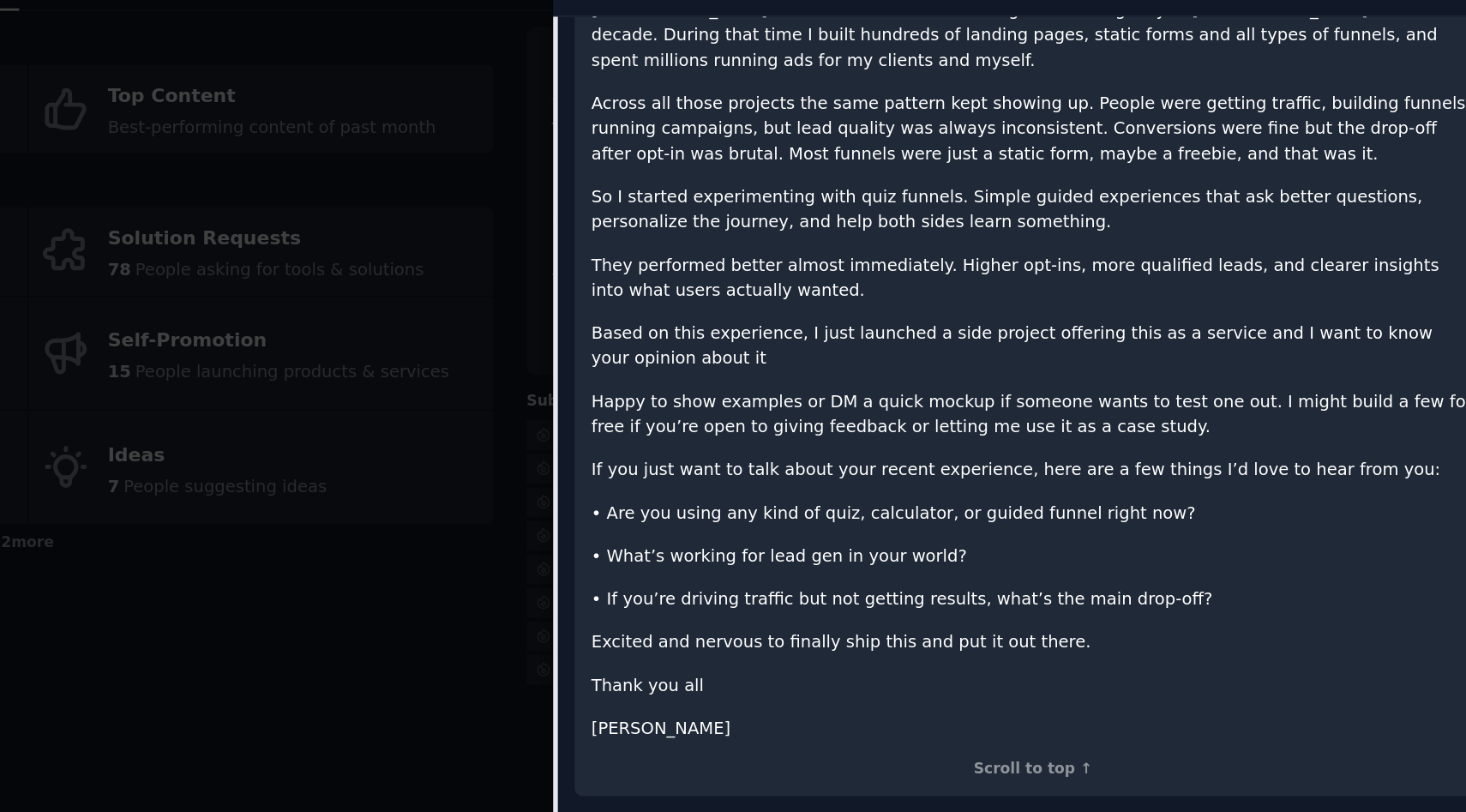
drag, startPoint x: 1247, startPoint y: 312, endPoint x: 1248, endPoint y: 365, distance: 53.0
click at [1248, 365] on div "Quick introduction here…I currently work as a marketing manager at a company he…" at bounding box center [1137, 333] width 633 height 550
click at [1248, 365] on p "Happy to show examples or DM a quick mockup if someone wants to test one out. I…" at bounding box center [1137, 374] width 633 height 36
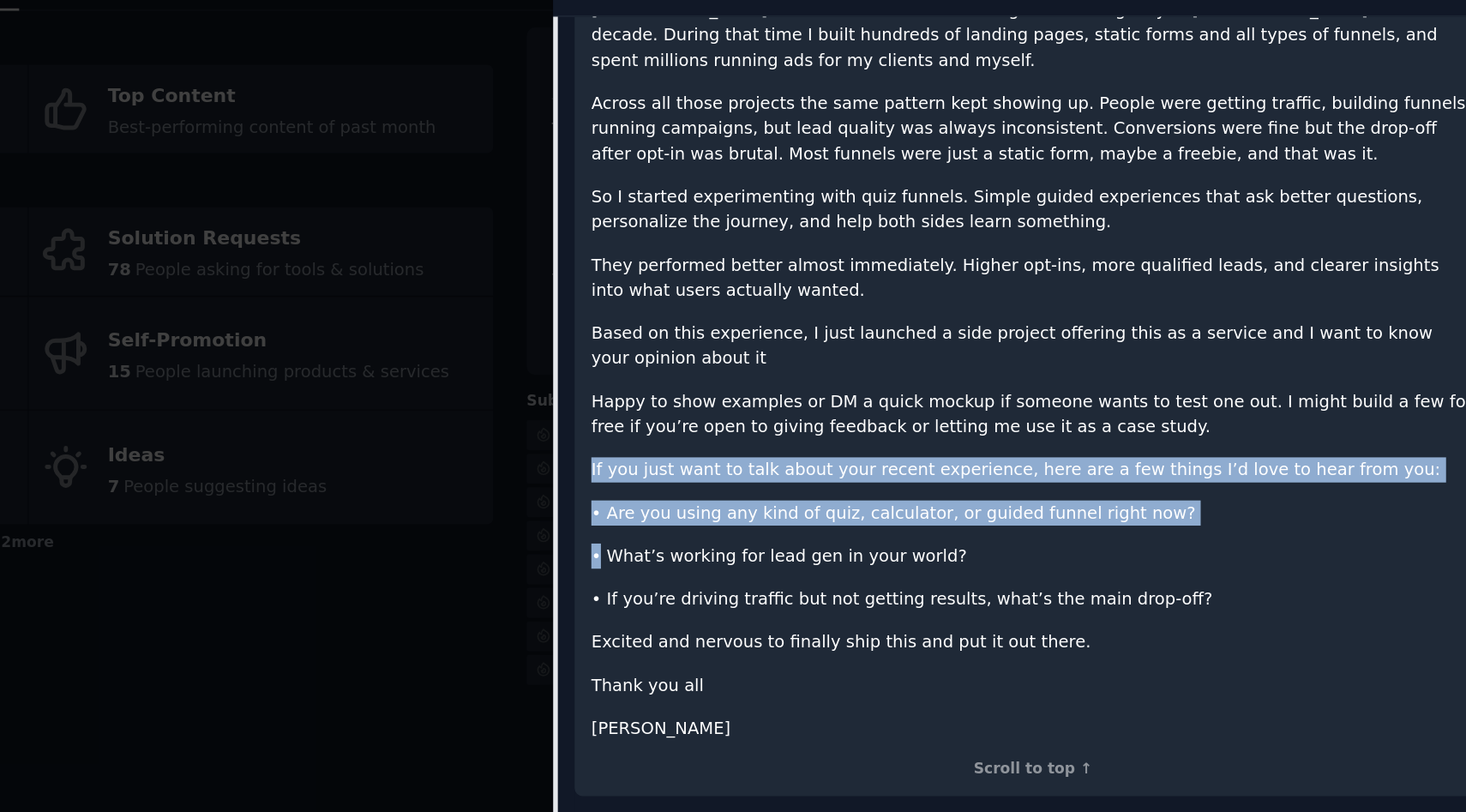
drag, startPoint x: 1248, startPoint y: 365, endPoint x: 1280, endPoint y: 439, distance: 80.6
click at [1280, 439] on div "Quick introduction here…I currently work as a marketing manager at a company he…" at bounding box center [1137, 333] width 633 height 550
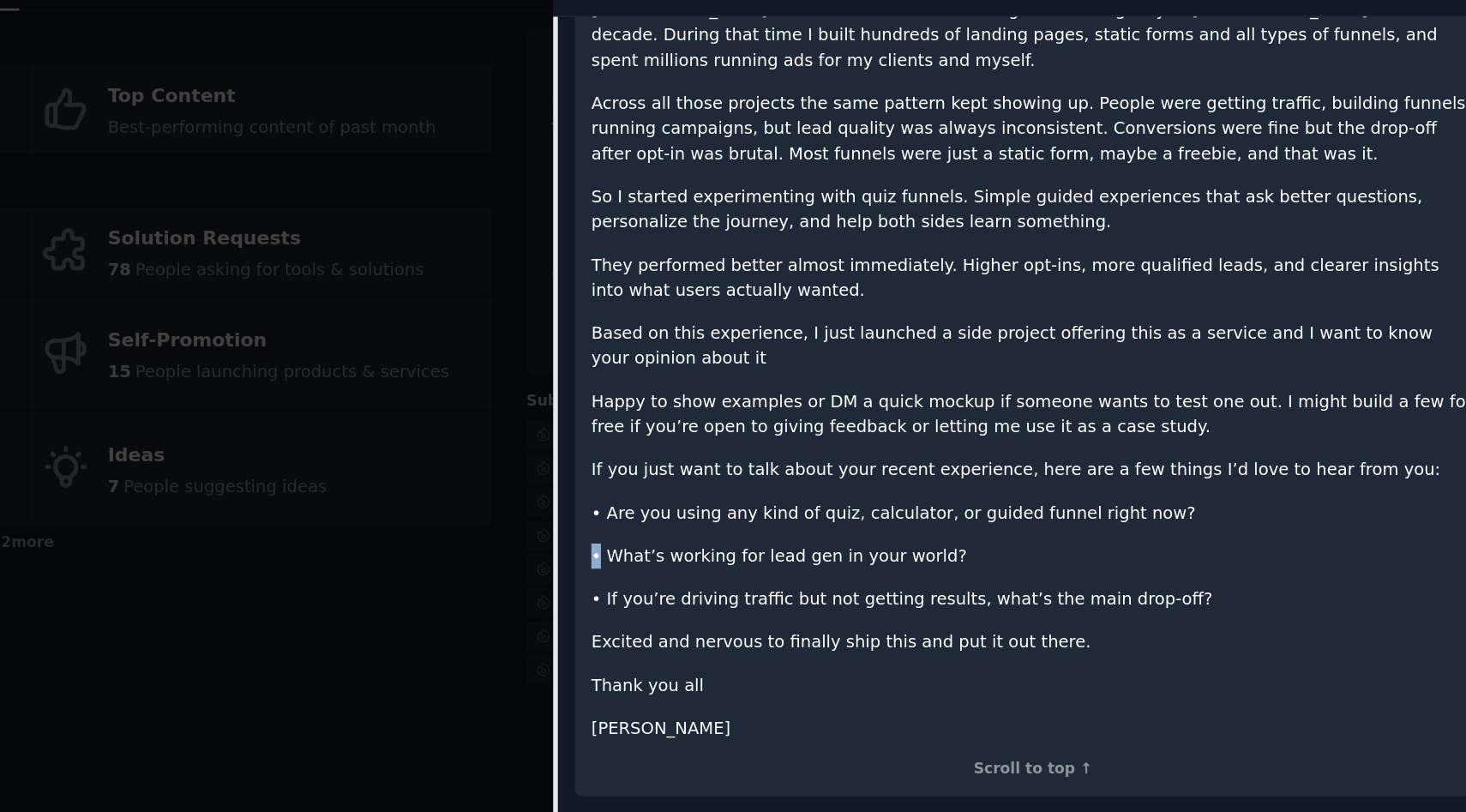
click at [1280, 439] on div "Quick introduction here…I currently work as a marketing manager at a company he…" at bounding box center [1137, 333] width 633 height 550
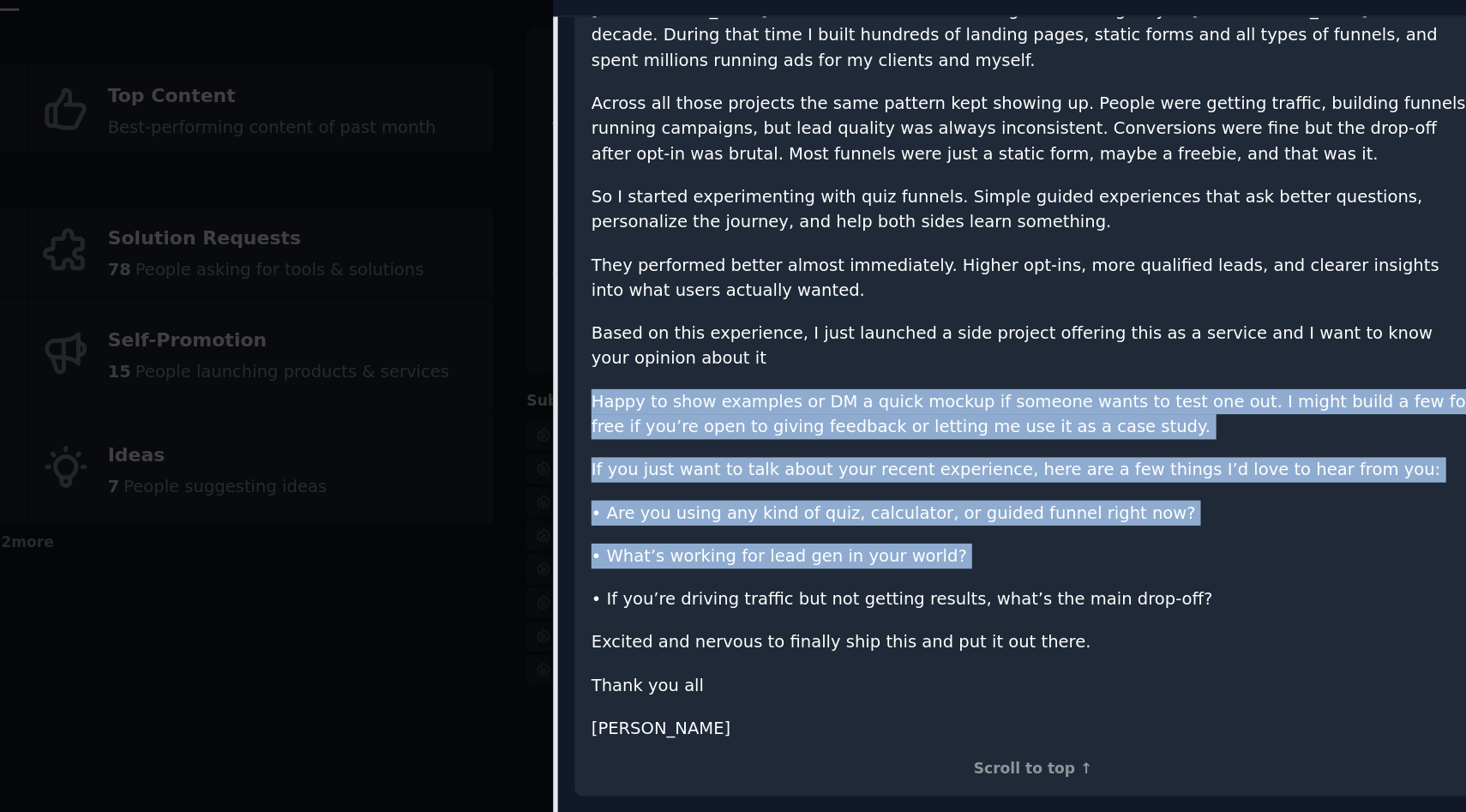
drag, startPoint x: 1280, startPoint y: 439, endPoint x: 1282, endPoint y: 363, distance: 76.0
click at [1282, 363] on div "Quick introduction here…I currently work as a marketing manager at a company he…" at bounding box center [1137, 333] width 633 height 550
click at [1282, 363] on p "Happy to show examples or DM a quick mockup if someone wants to test one out. I…" at bounding box center [1137, 374] width 633 height 36
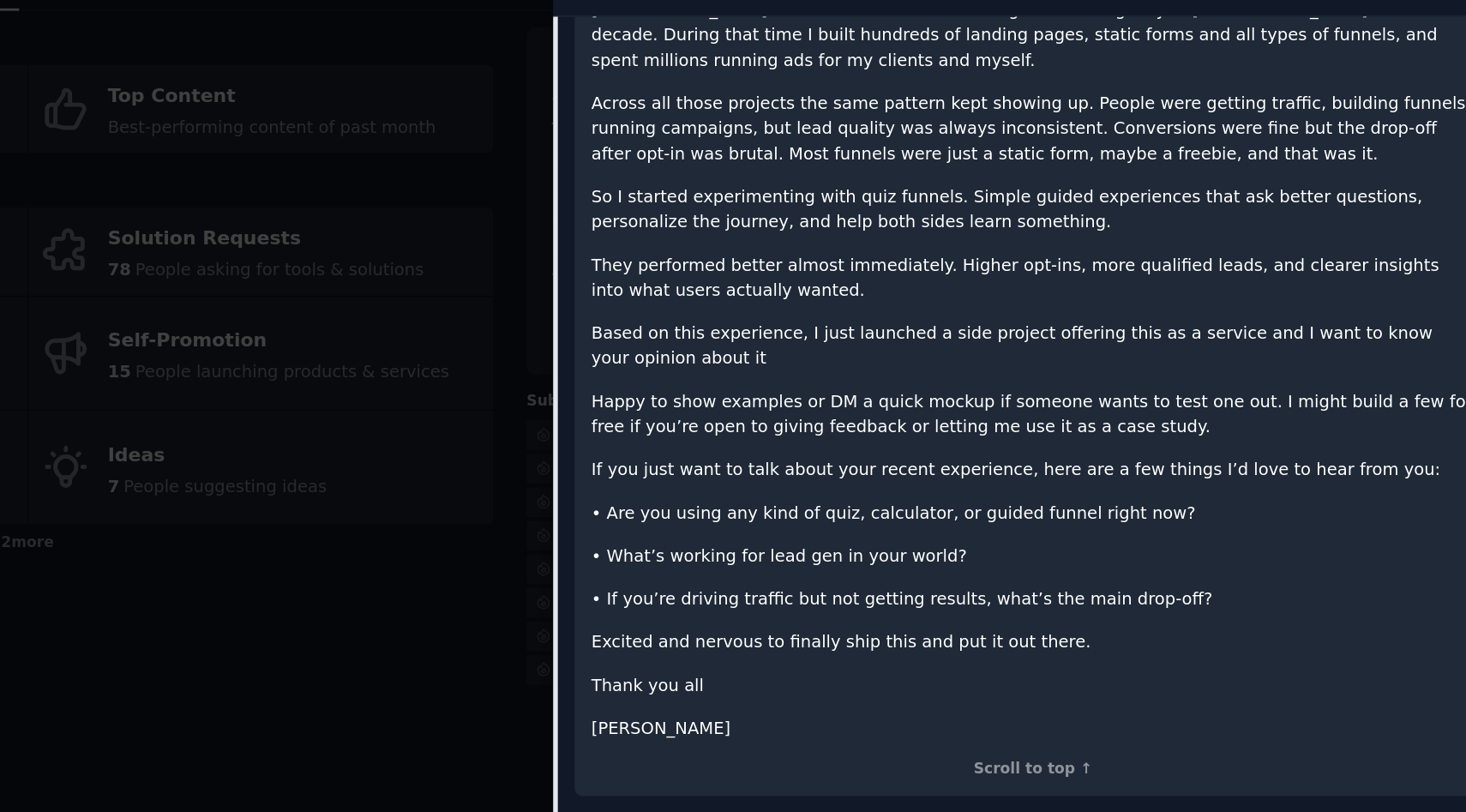
click at [1282, 363] on p "Happy to show examples or DM a quick mockup if someone wants to test one out. I…" at bounding box center [1137, 374] width 633 height 36
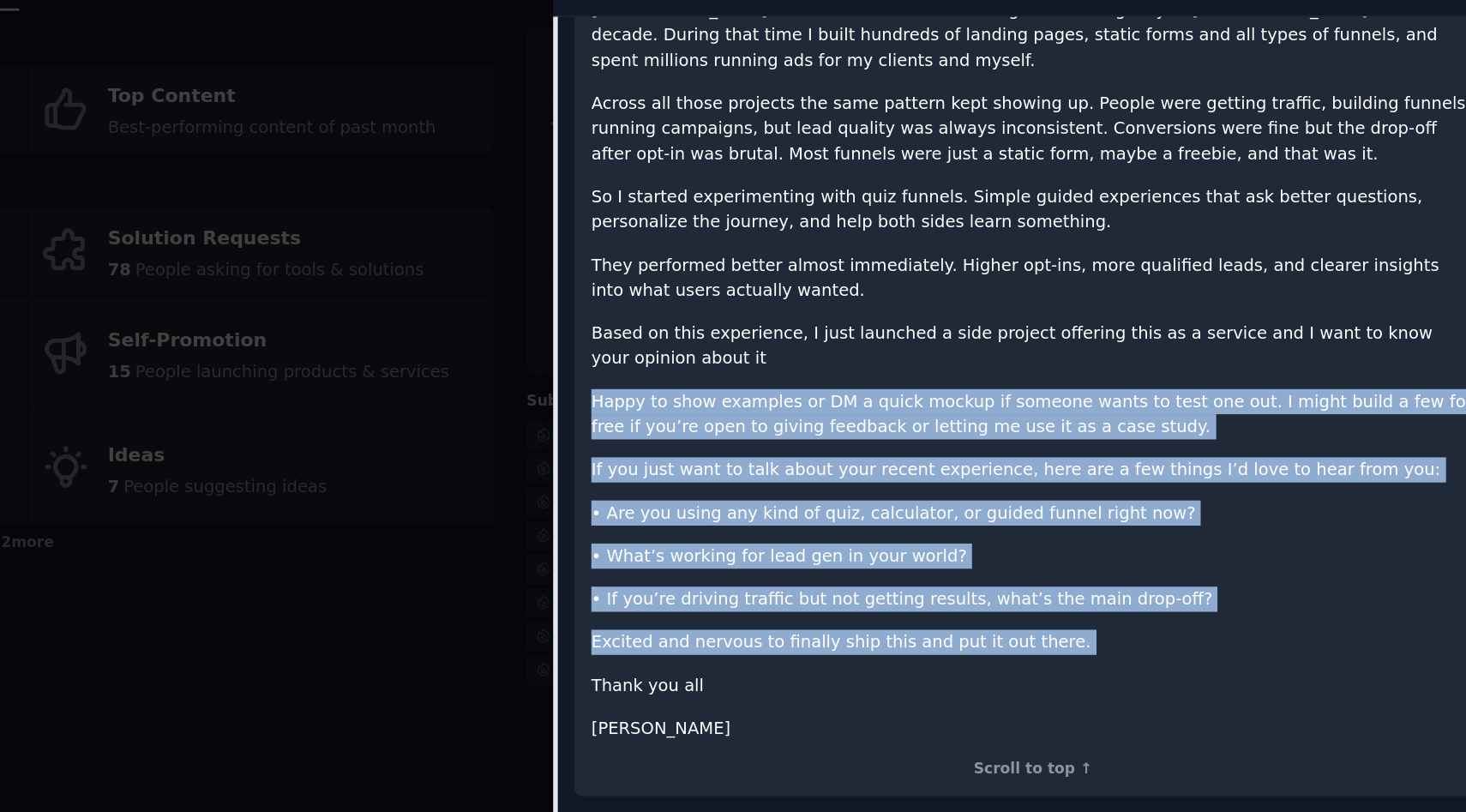
drag, startPoint x: 1282, startPoint y: 363, endPoint x: 1250, endPoint y: 525, distance: 165.1
click at [1254, 524] on div "Quick introduction here…I currently work as a marketing manager at a company he…" at bounding box center [1137, 333] width 633 height 550
click at [1250, 528] on p "Excited and nervous to finally ship this and put it out there." at bounding box center [1137, 537] width 633 height 18
drag, startPoint x: 1250, startPoint y: 525, endPoint x: 1258, endPoint y: 427, distance: 98.3
click at [1258, 426] on div "Quick introduction here…I currently work as a marketing manager at a company he…" at bounding box center [1137, 333] width 633 height 550
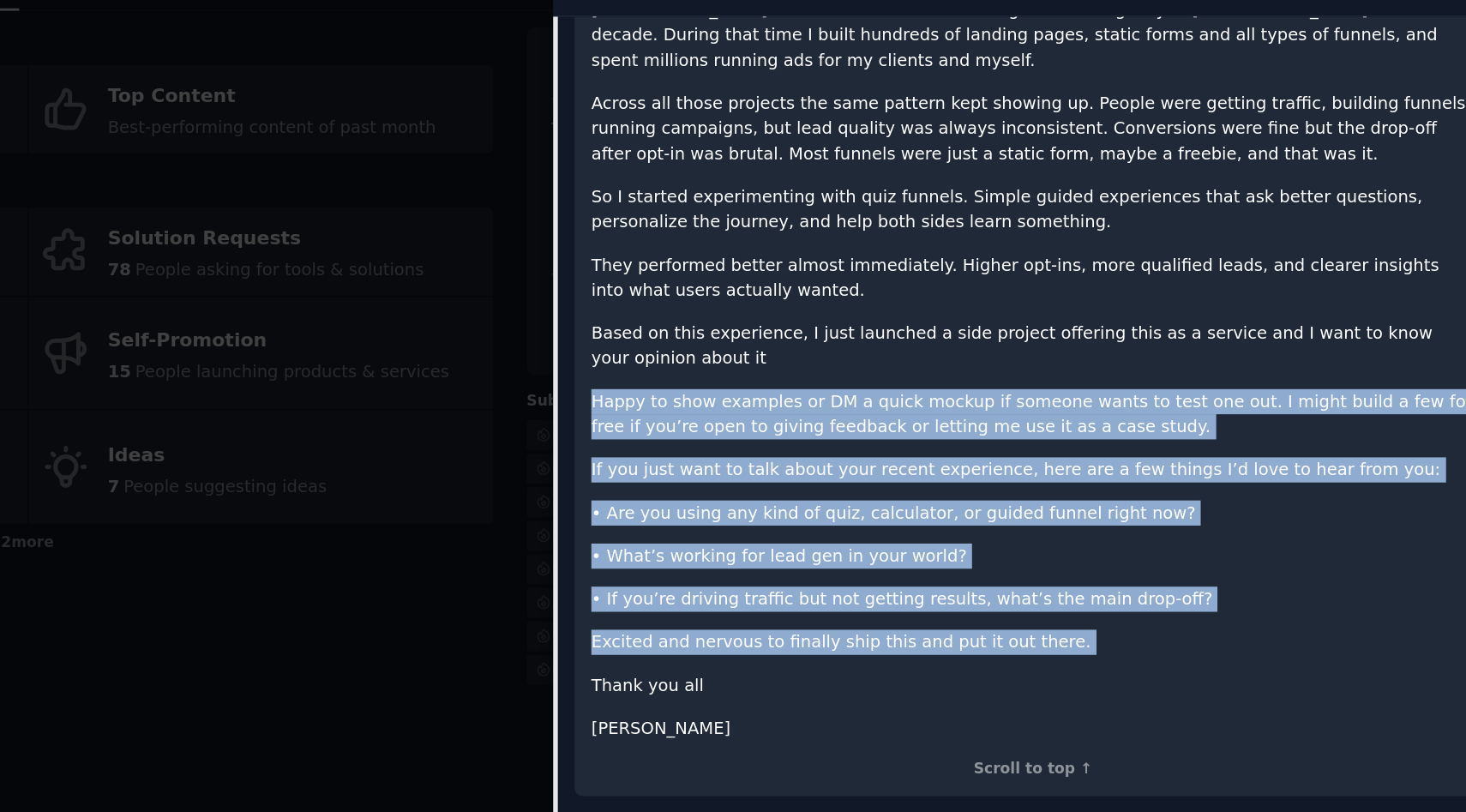
click at [1258, 435] on p "• Are you using any kind of quiz, calculator, or guided funnel right now?" at bounding box center [1137, 444] width 633 height 18
drag, startPoint x: 1258, startPoint y: 427, endPoint x: 1259, endPoint y: 446, distance: 19.0
click at [1259, 447] on div "Quick introduction here…I currently work as a marketing manager at a company he…" at bounding box center [1137, 333] width 633 height 550
click at [1259, 467] on p "• What’s working for lead gen in your world?" at bounding box center [1137, 475] width 633 height 18
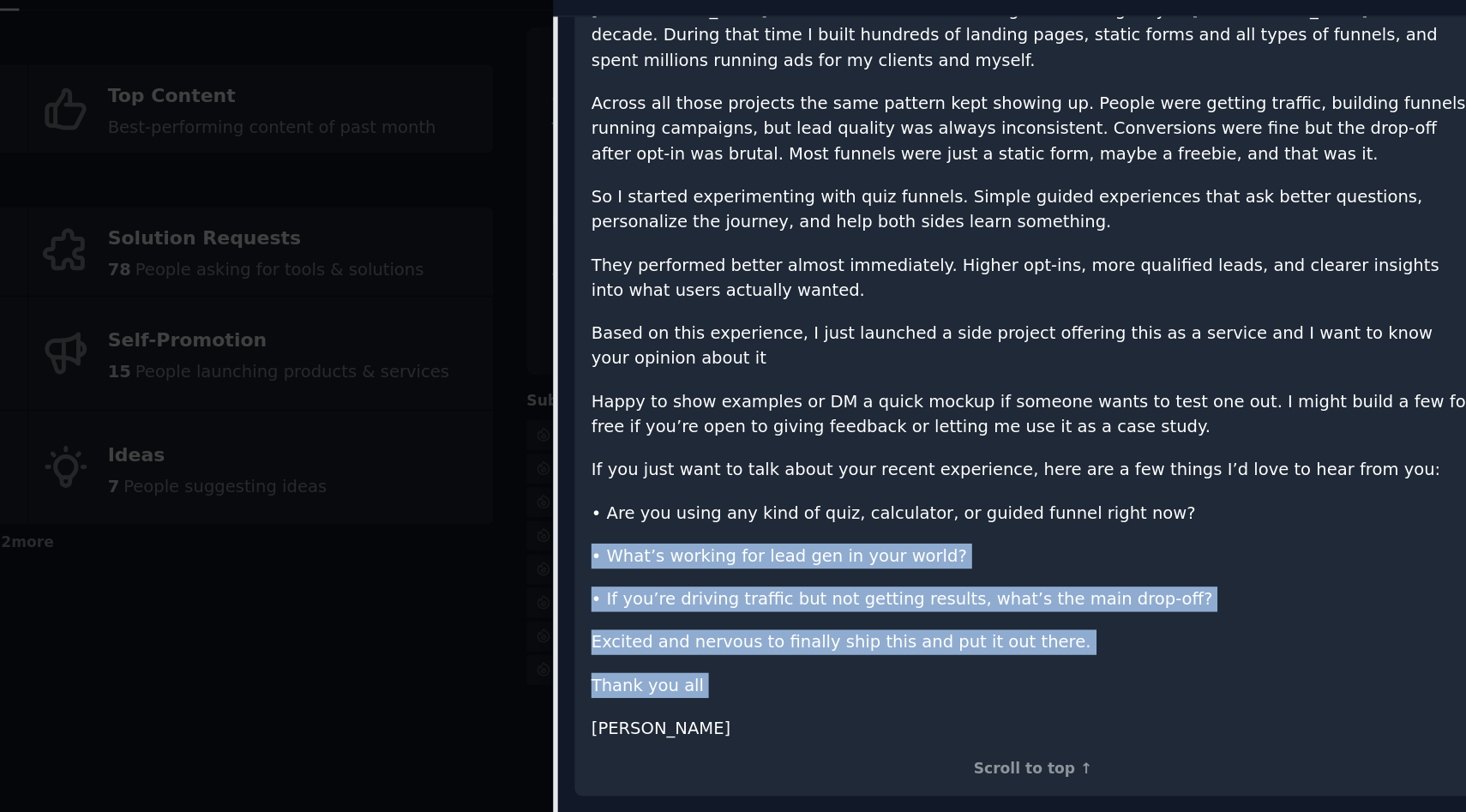
drag, startPoint x: 1259, startPoint y: 446, endPoint x: 1238, endPoint y: 557, distance: 113.0
click at [1238, 557] on div "Quick introduction here…I currently work as a marketing manager at a company he…" at bounding box center [1137, 333] width 633 height 550
click at [1238, 559] on p "Thank you all" at bounding box center [1137, 567] width 633 height 18
drag, startPoint x: 1238, startPoint y: 557, endPoint x: 1179, endPoint y: 460, distance: 113.5
click at [1179, 460] on div "Quick introduction here…I currently work as a marketing manager at a company he…" at bounding box center [1137, 333] width 633 height 550
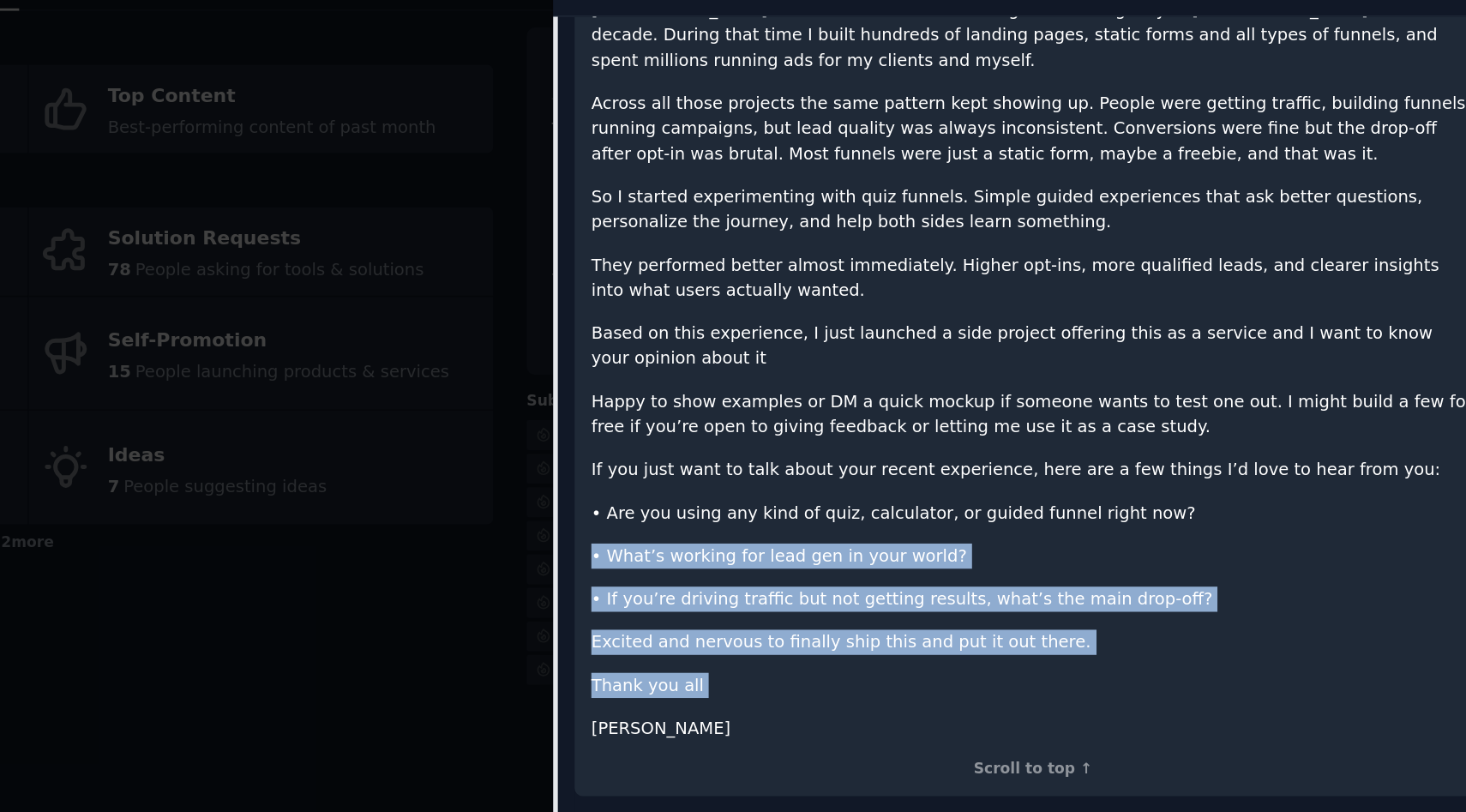
click at [1179, 467] on p "• What’s working for lead gen in your world?" at bounding box center [1137, 475] width 633 height 18
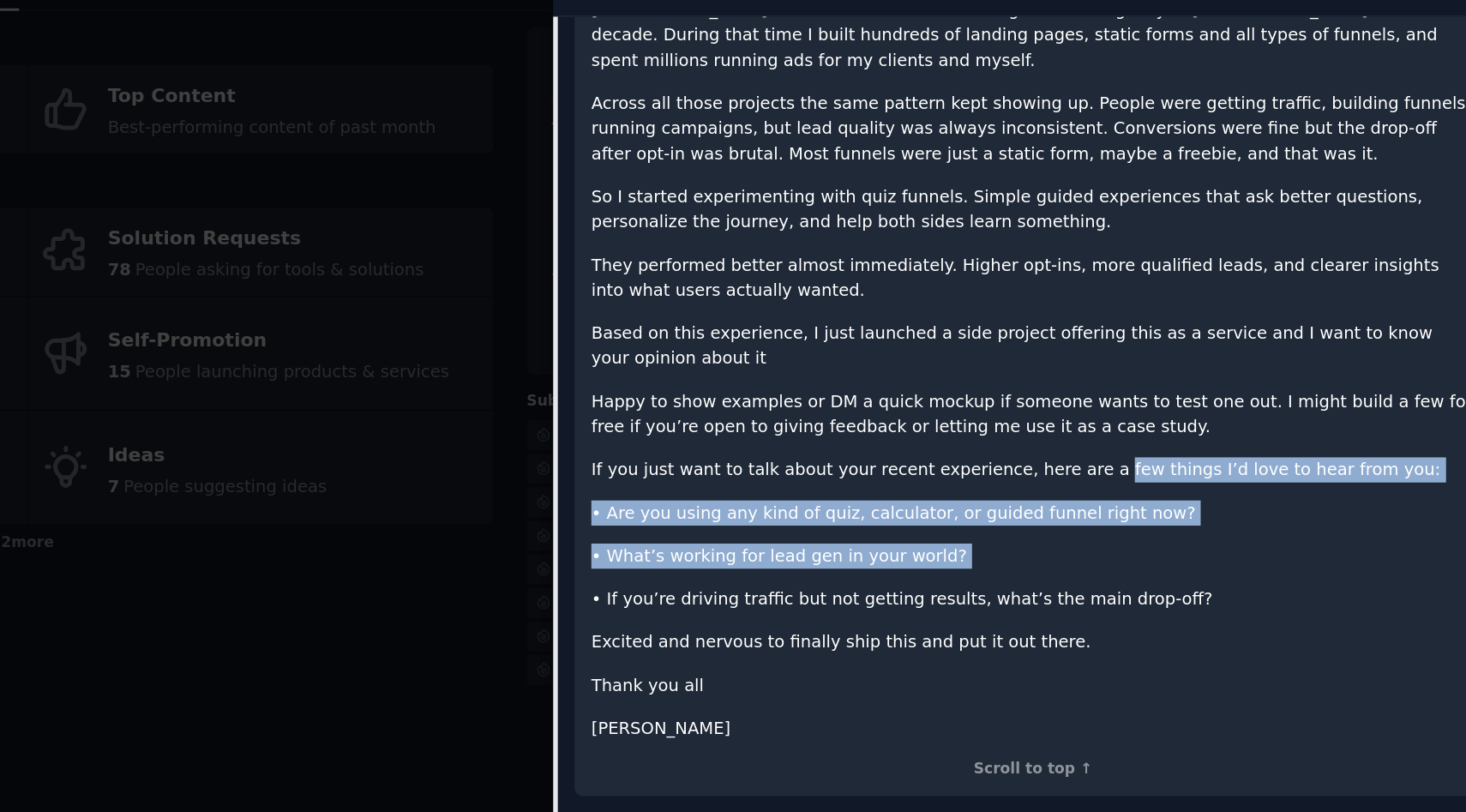
drag, startPoint x: 1179, startPoint y: 460, endPoint x: 1180, endPoint y: 400, distance: 60.0
click at [1180, 400] on div "Quick introduction here…I currently work as a marketing manager at a company he…" at bounding box center [1137, 333] width 633 height 550
click at [1180, 405] on p "If you just want to talk about your recent experience, here are a few things I’…" at bounding box center [1137, 414] width 633 height 18
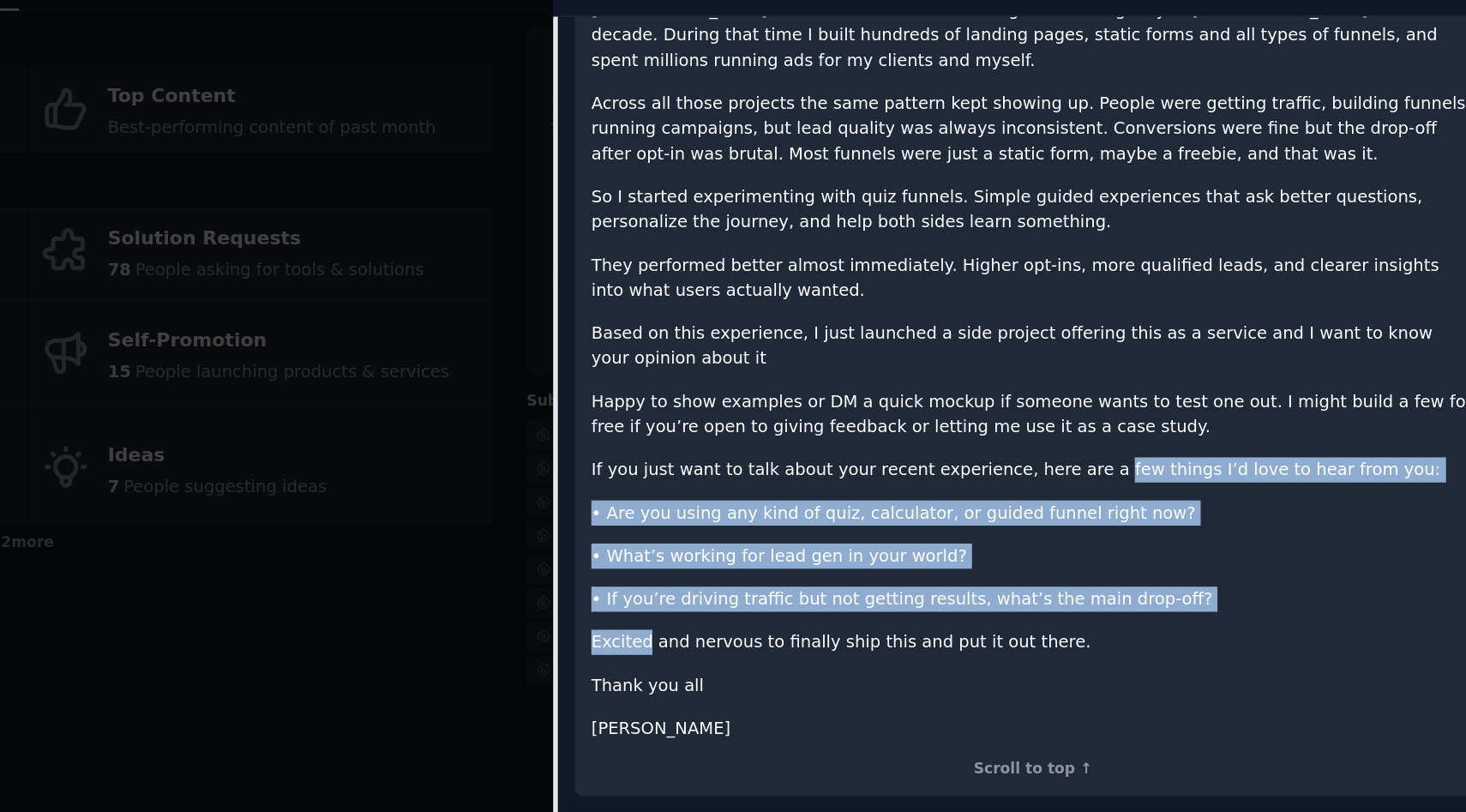
drag, startPoint x: 1180, startPoint y: 400, endPoint x: 1188, endPoint y: 505, distance: 105.3
click at [1188, 505] on div "Quick introduction here…I currently work as a marketing manager at a company he…" at bounding box center [1137, 333] width 633 height 550
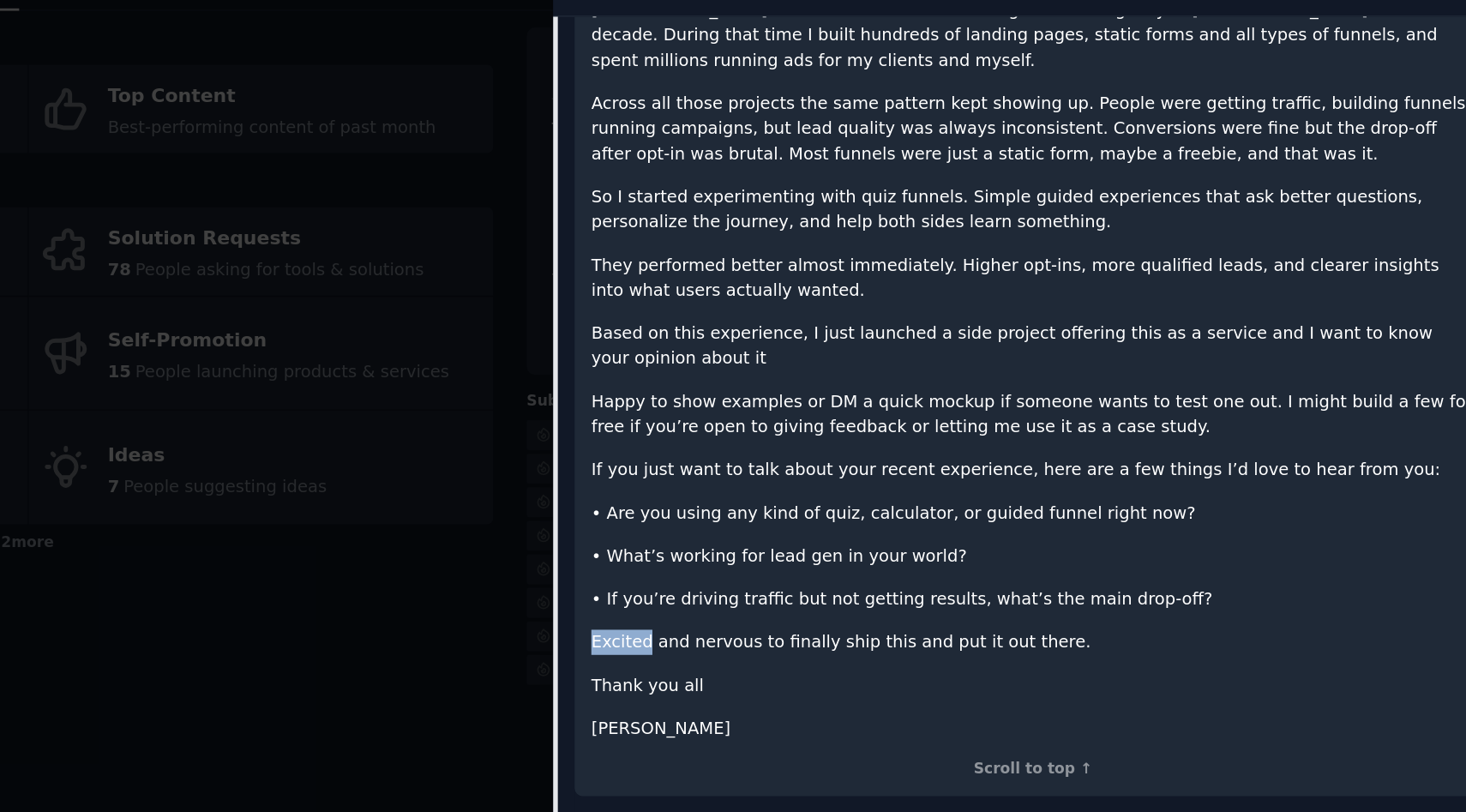
click at [1188, 505] on div "Quick introduction here…I currently work as a marketing manager at a company he…" at bounding box center [1137, 333] width 633 height 550
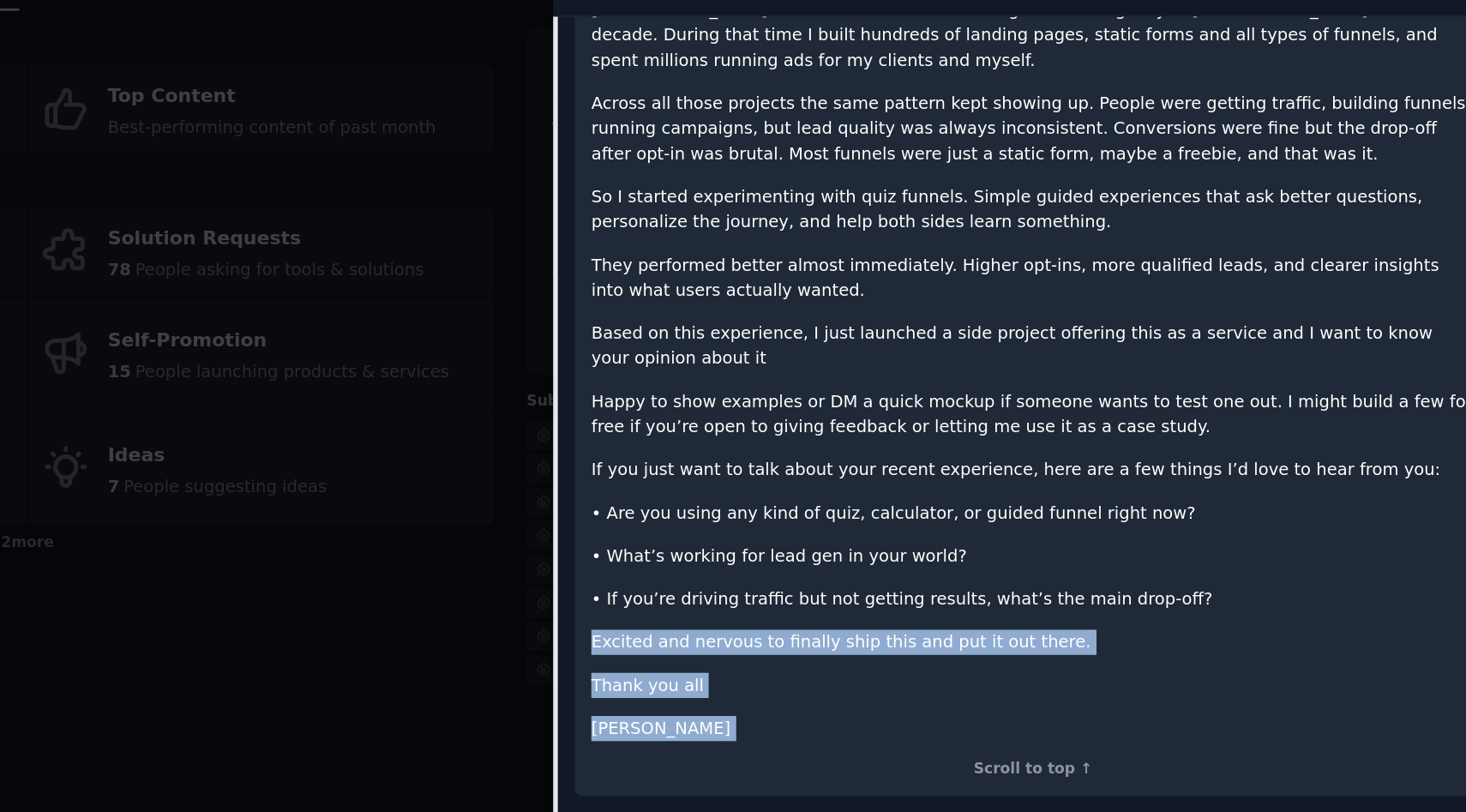
drag, startPoint x: 1188, startPoint y: 505, endPoint x: 1189, endPoint y: 582, distance: 77.0
click at [1189, 582] on div "Quick introduction here…I currently work as a marketing manager at a company he…" at bounding box center [1137, 333] width 633 height 550
click at [1189, 590] on p "Leandro" at bounding box center [1137, 599] width 633 height 18
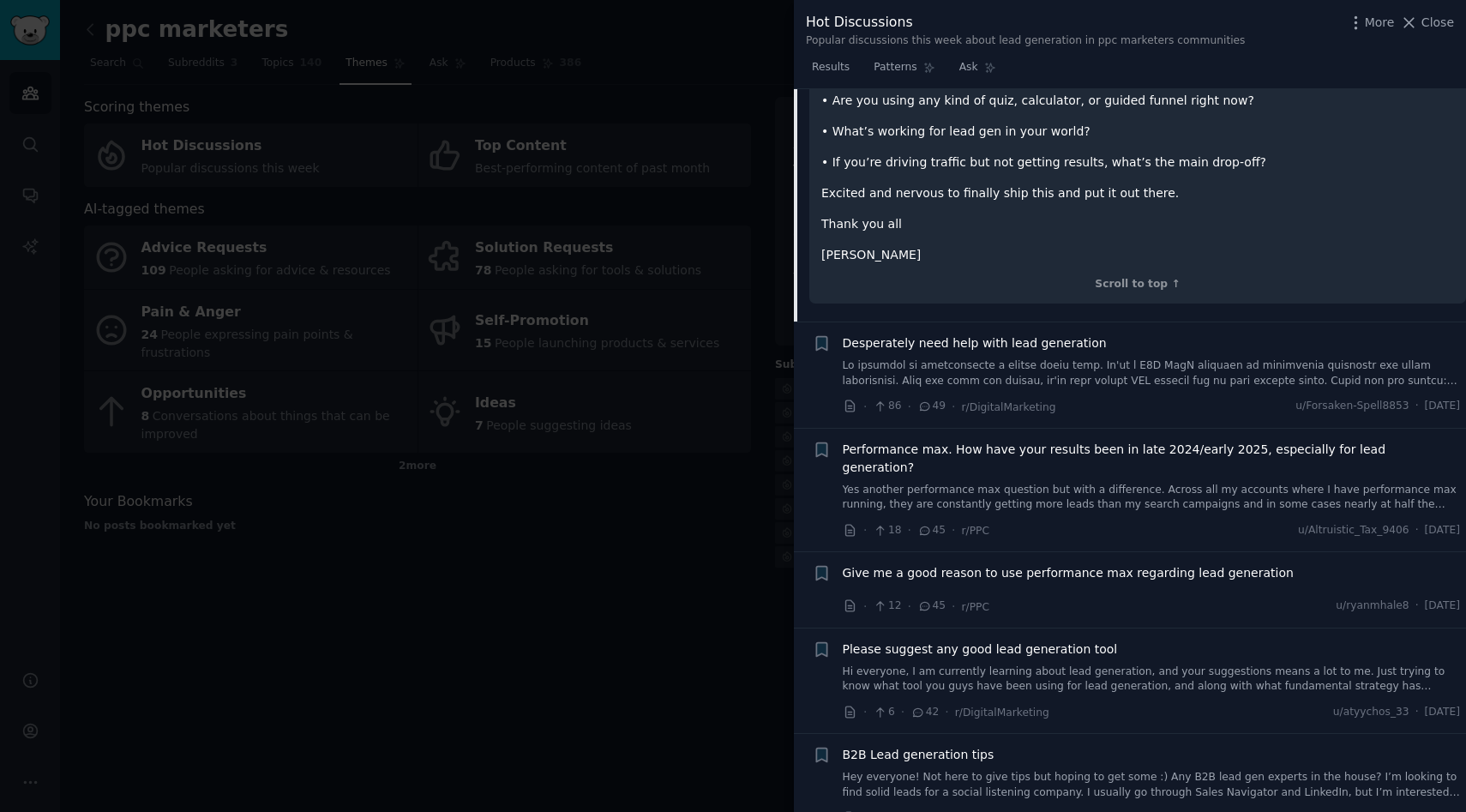
scroll to position [0, 0]
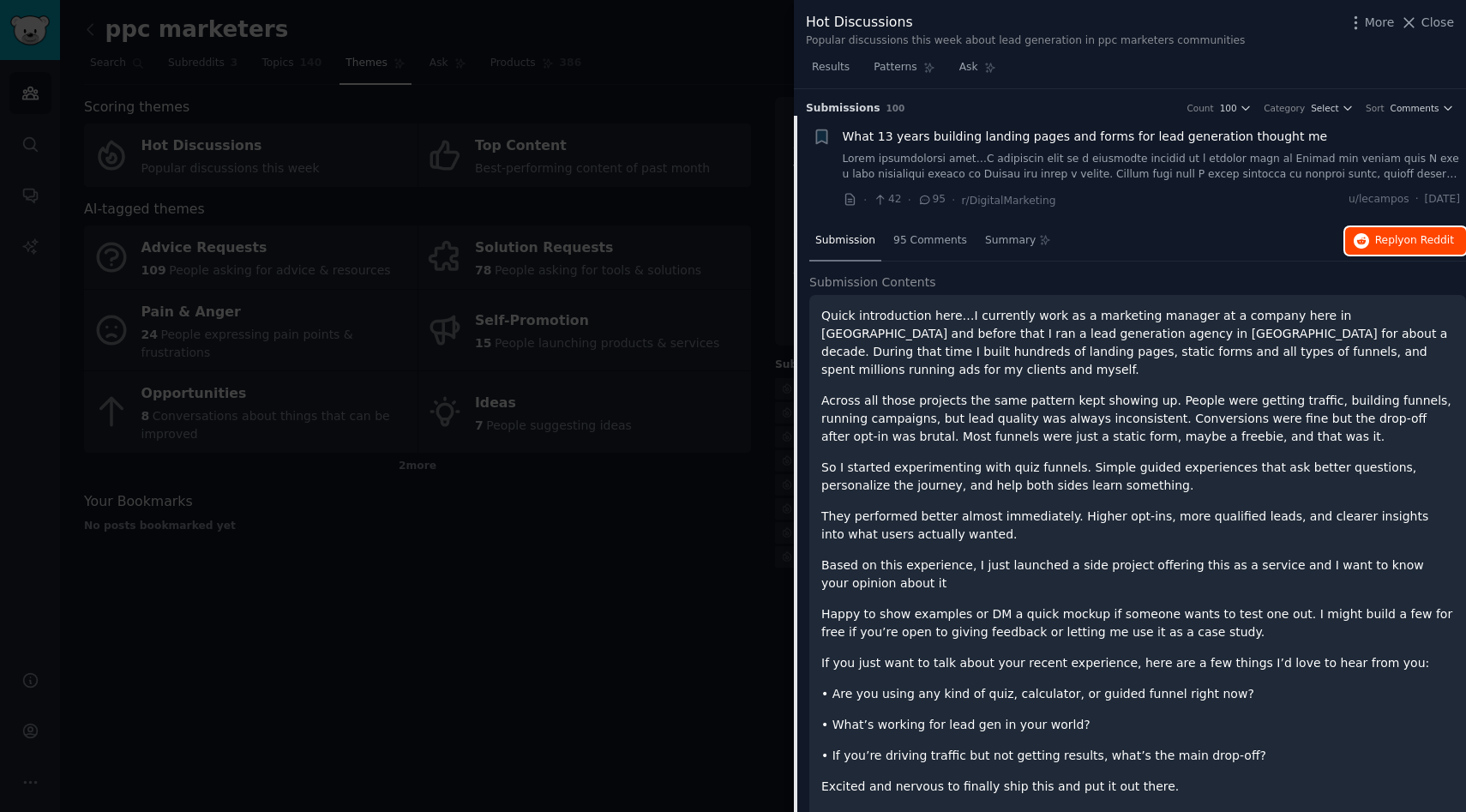
click at [1375, 248] on span "Reply on Reddit" at bounding box center [1414, 241] width 79 height 16
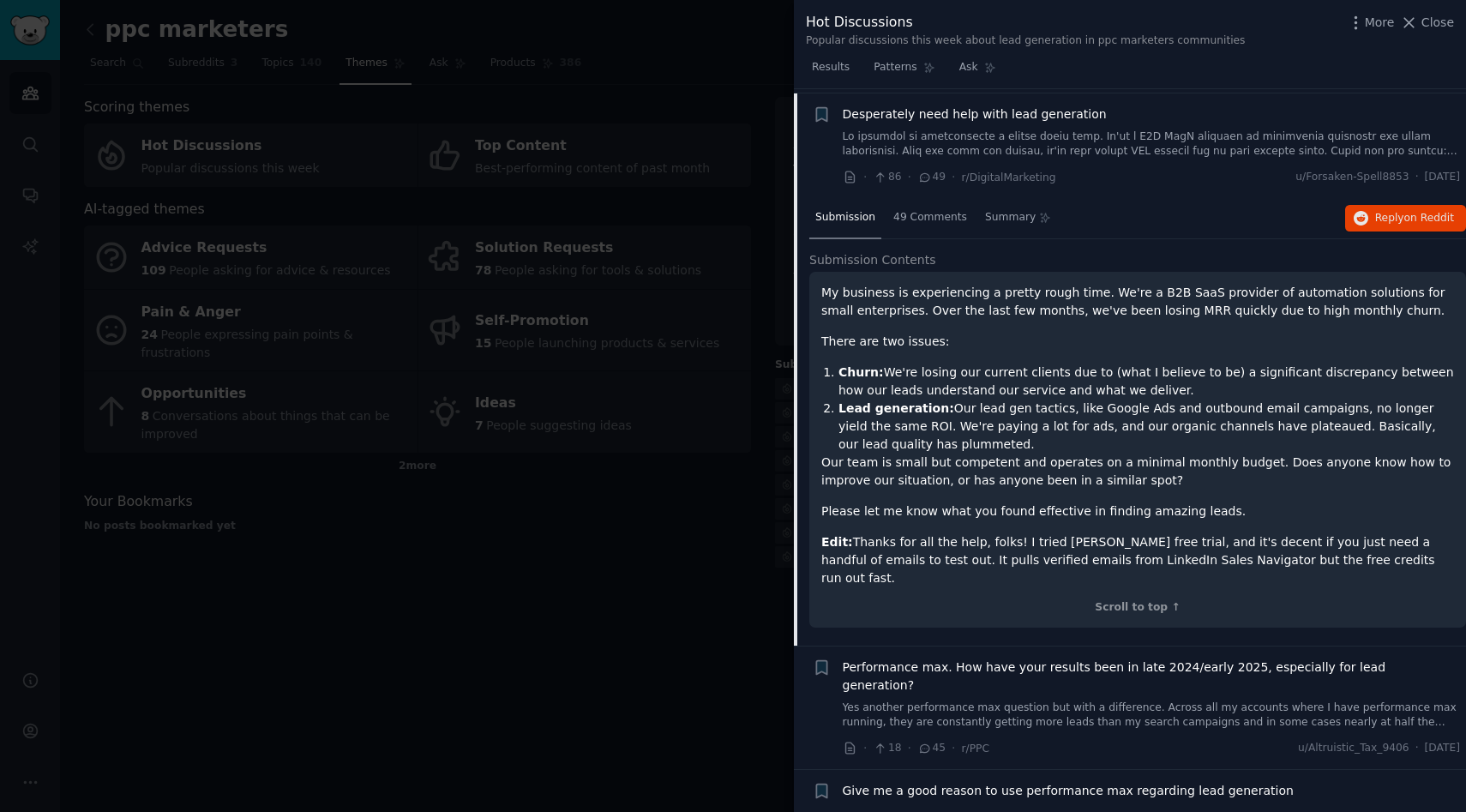
scroll to position [128, 0]
click at [938, 218] on span "49 Comments" at bounding box center [930, 219] width 73 height 16
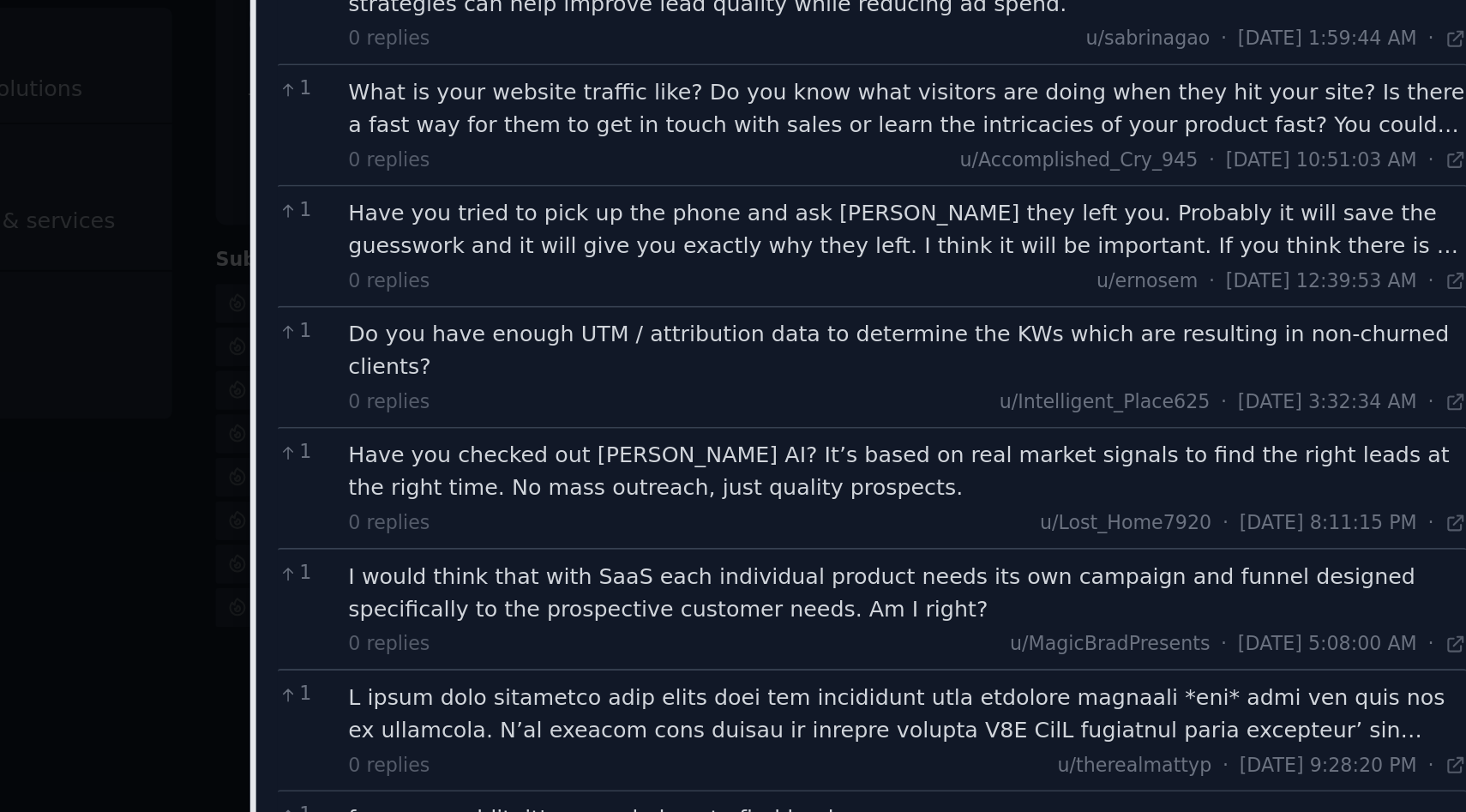
scroll to position [1310, 0]
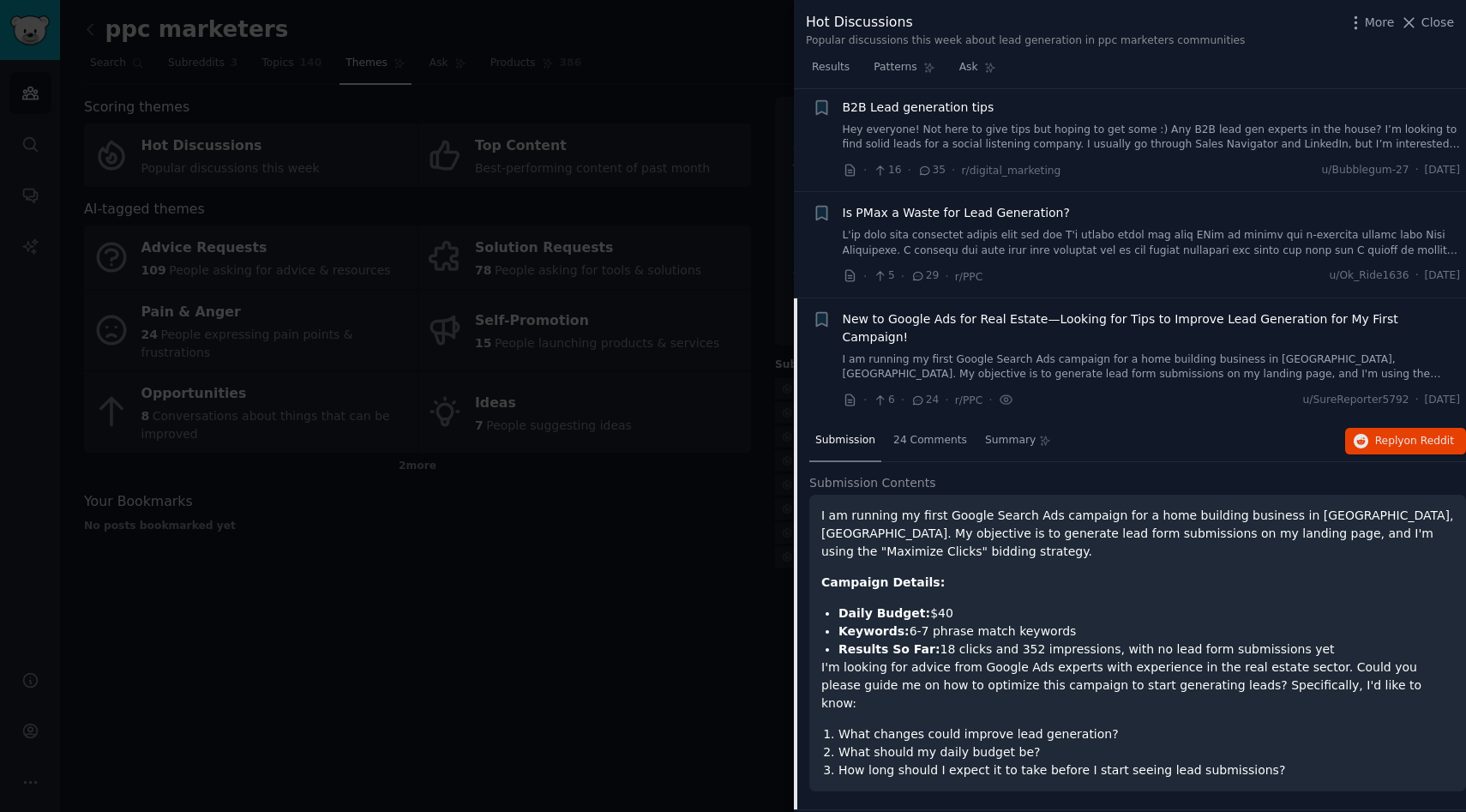
scroll to position [744, 0]
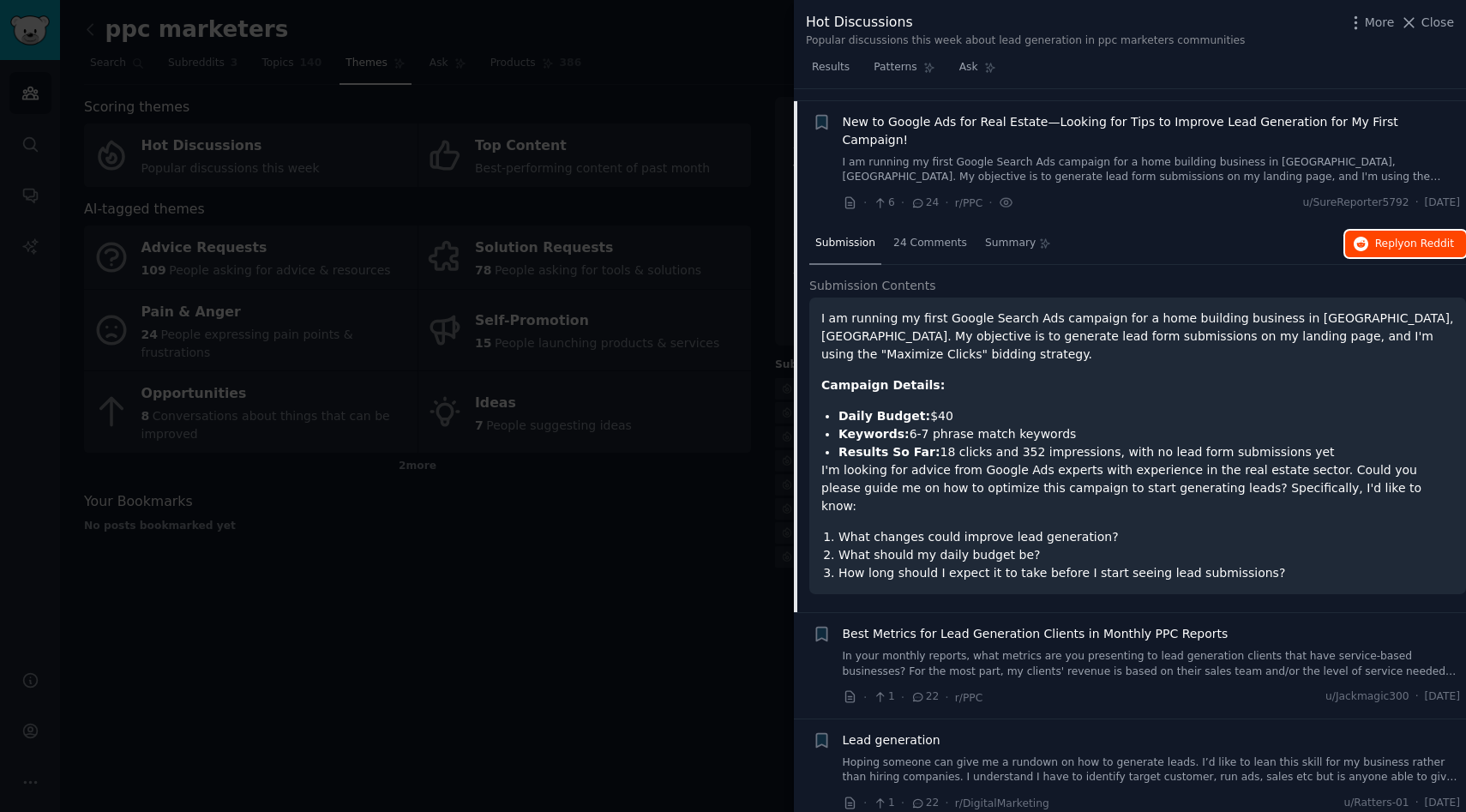
click at [1397, 237] on span "Reply on Reddit" at bounding box center [1414, 245] width 79 height 16
